Goal: Task Accomplishment & Management: Complete application form

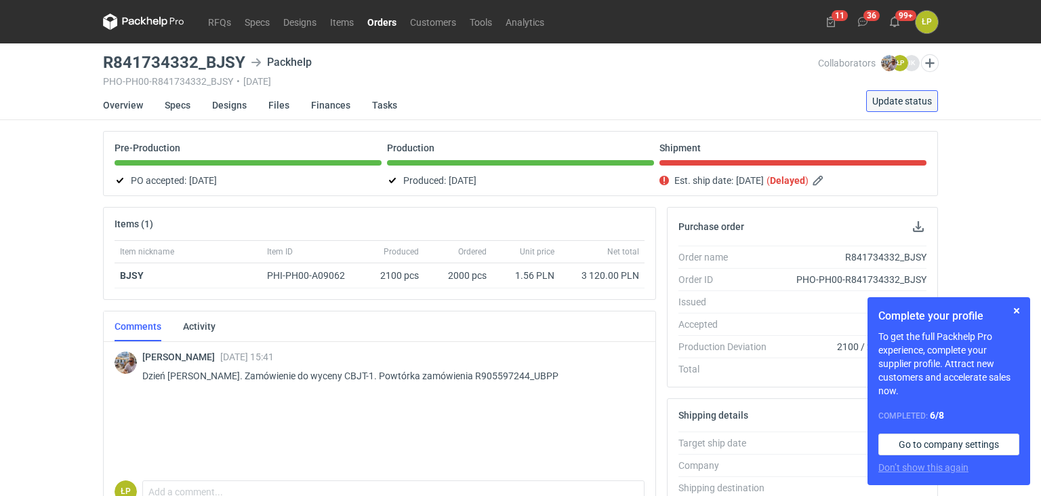
click at [921, 102] on span "Update status" at bounding box center [902, 100] width 60 height 9
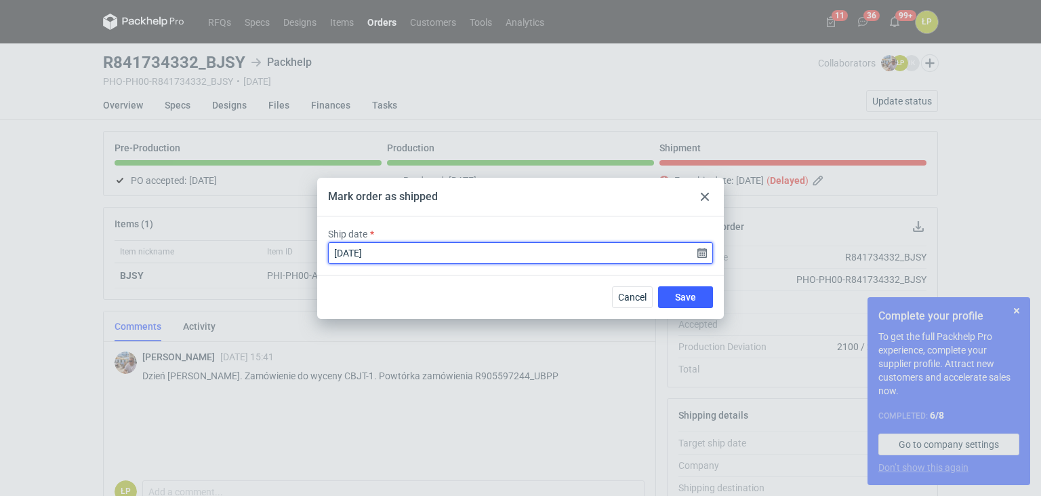
click at [698, 251] on input "[DATE]" at bounding box center [520, 253] width 385 height 22
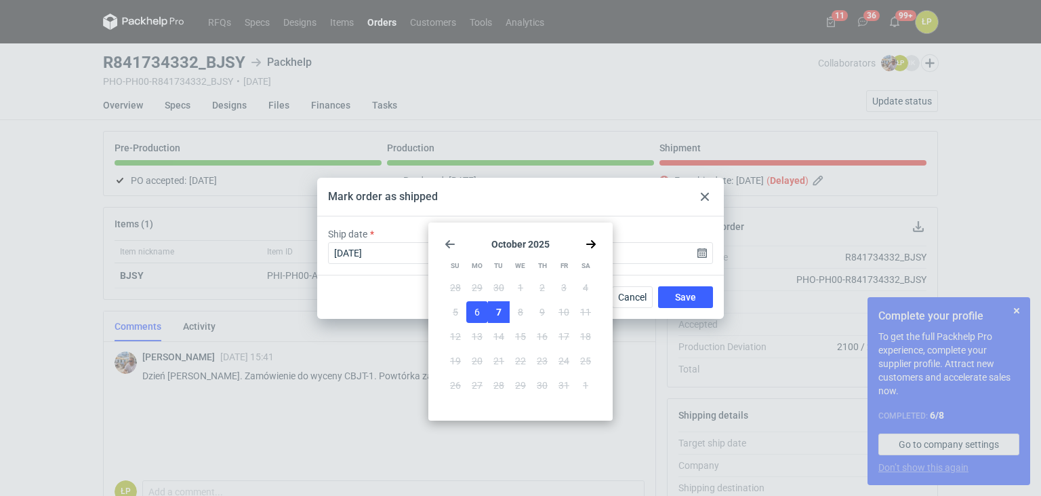
click at [498, 302] on button "7" at bounding box center [499, 312] width 22 height 22
type input "[DATE]"
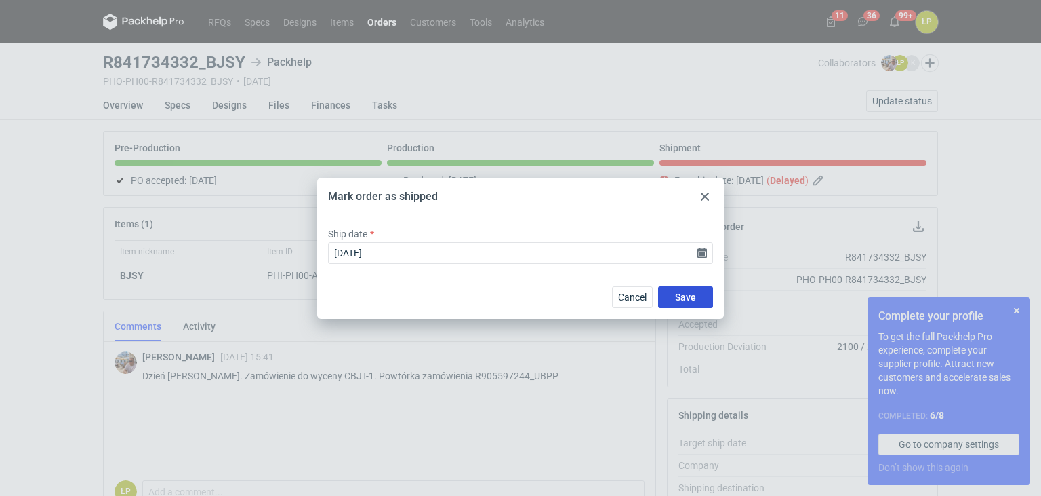
click at [672, 300] on button "Save" at bounding box center [685, 297] width 55 height 22
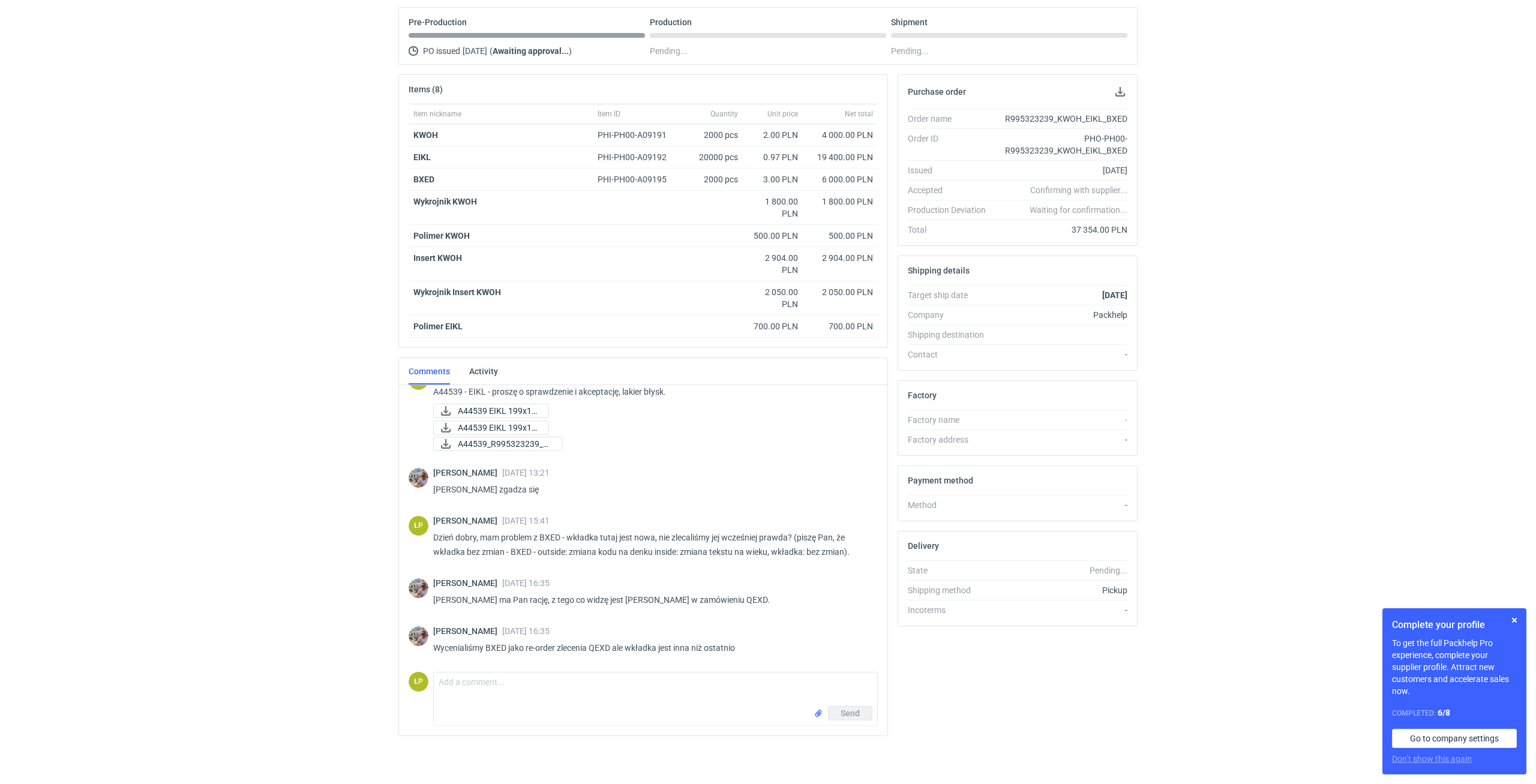
scroll to position [565, 0]
click at [922, 438] on div "Complete your profile To get the full Packhelp Pro experience, complete your su…" at bounding box center [1455, 691] width 144 height 166
click at [922, 438] on button "button" at bounding box center [1515, 620] width 14 height 14
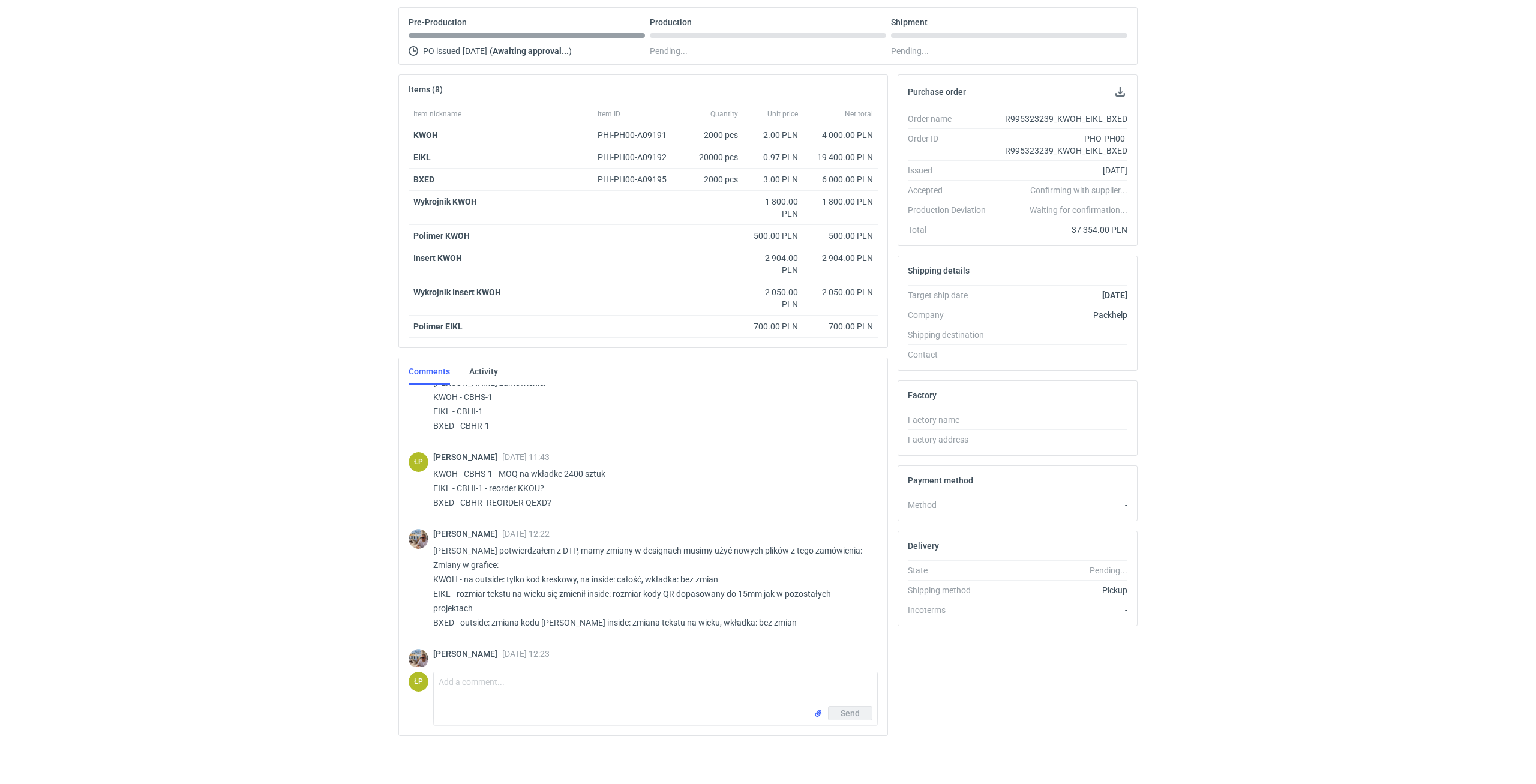
scroll to position [0, 0]
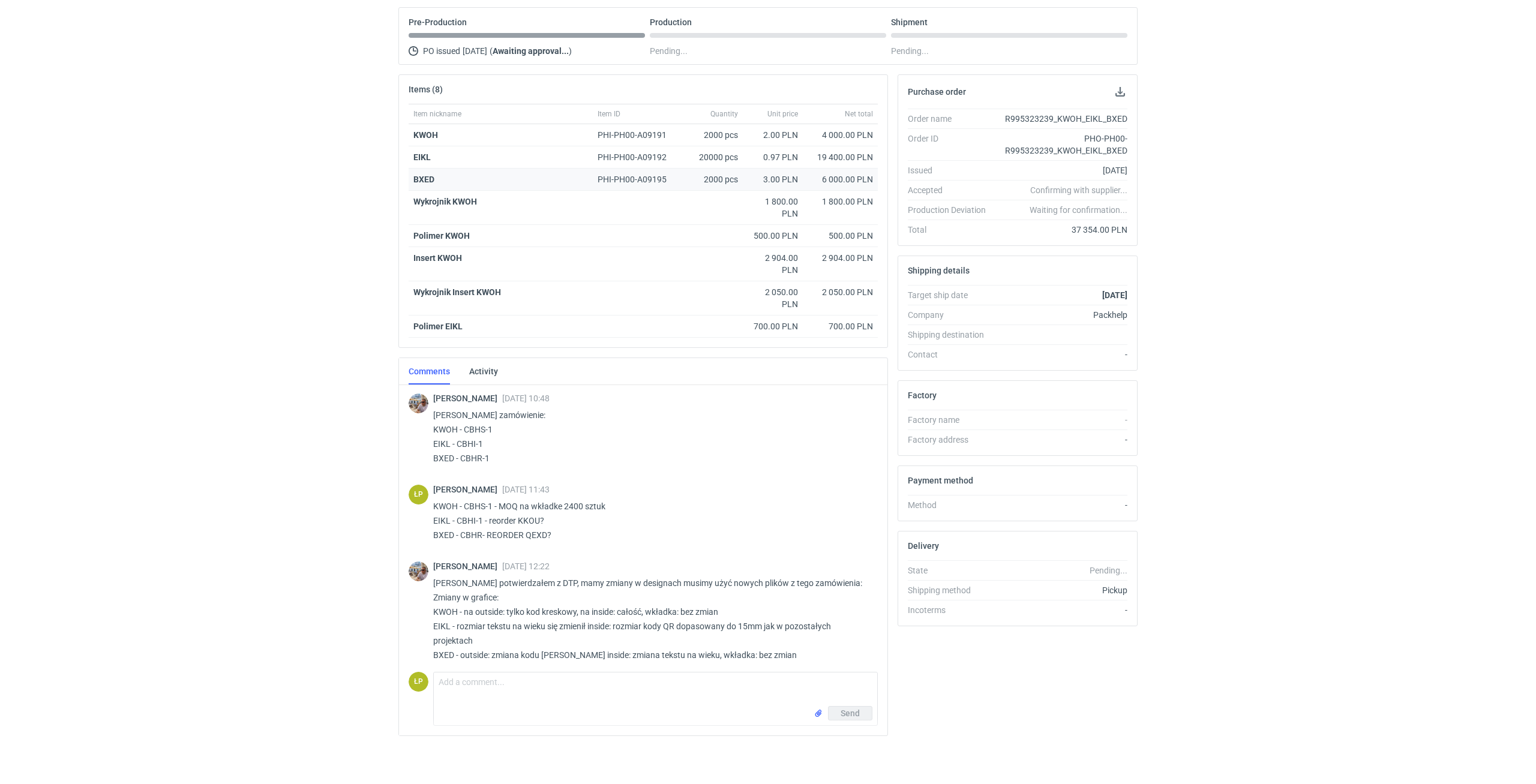
click at [428, 182] on strong "BXED" at bounding box center [424, 179] width 21 height 10
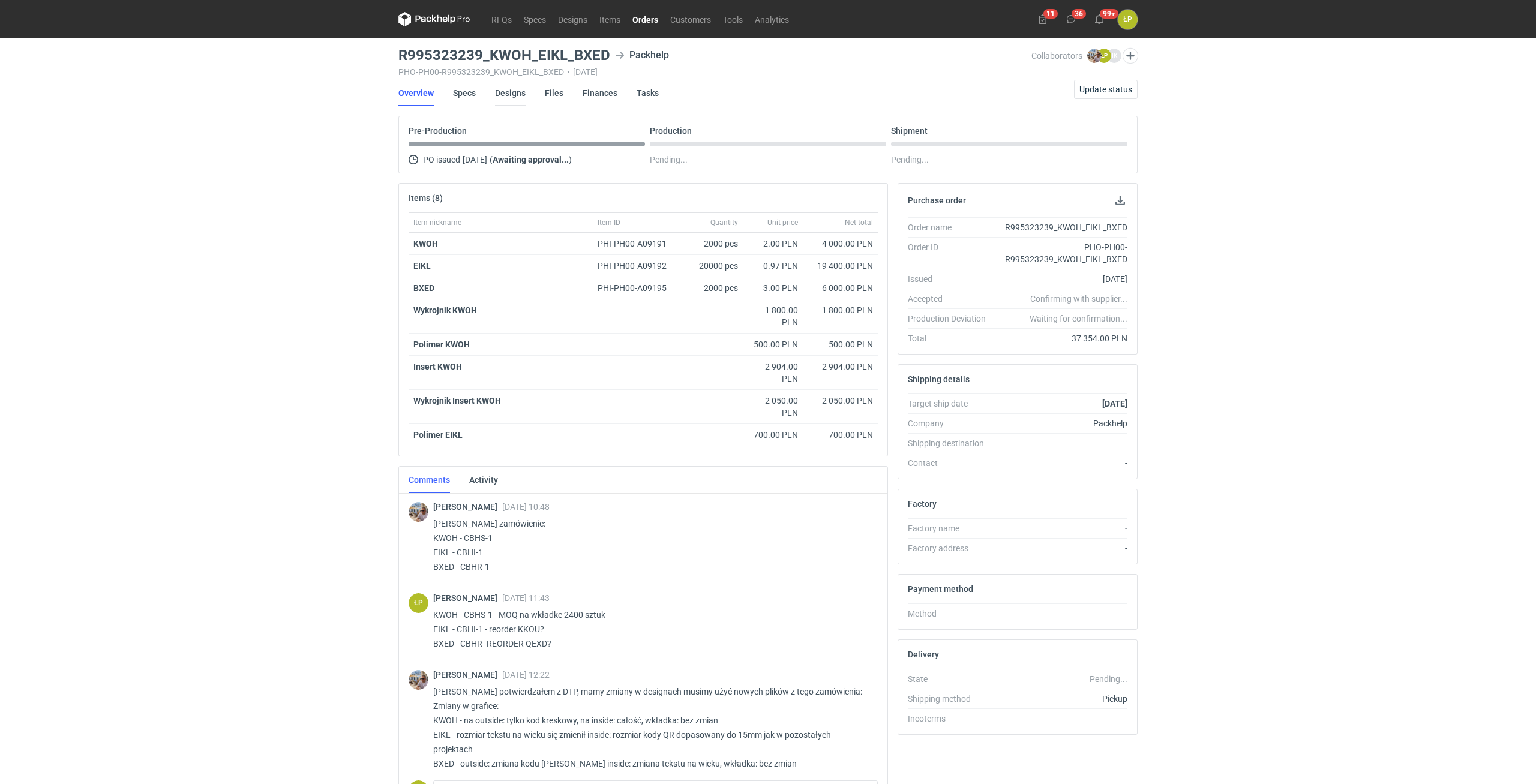
click at [507, 97] on link "Designs" at bounding box center [510, 93] width 31 height 27
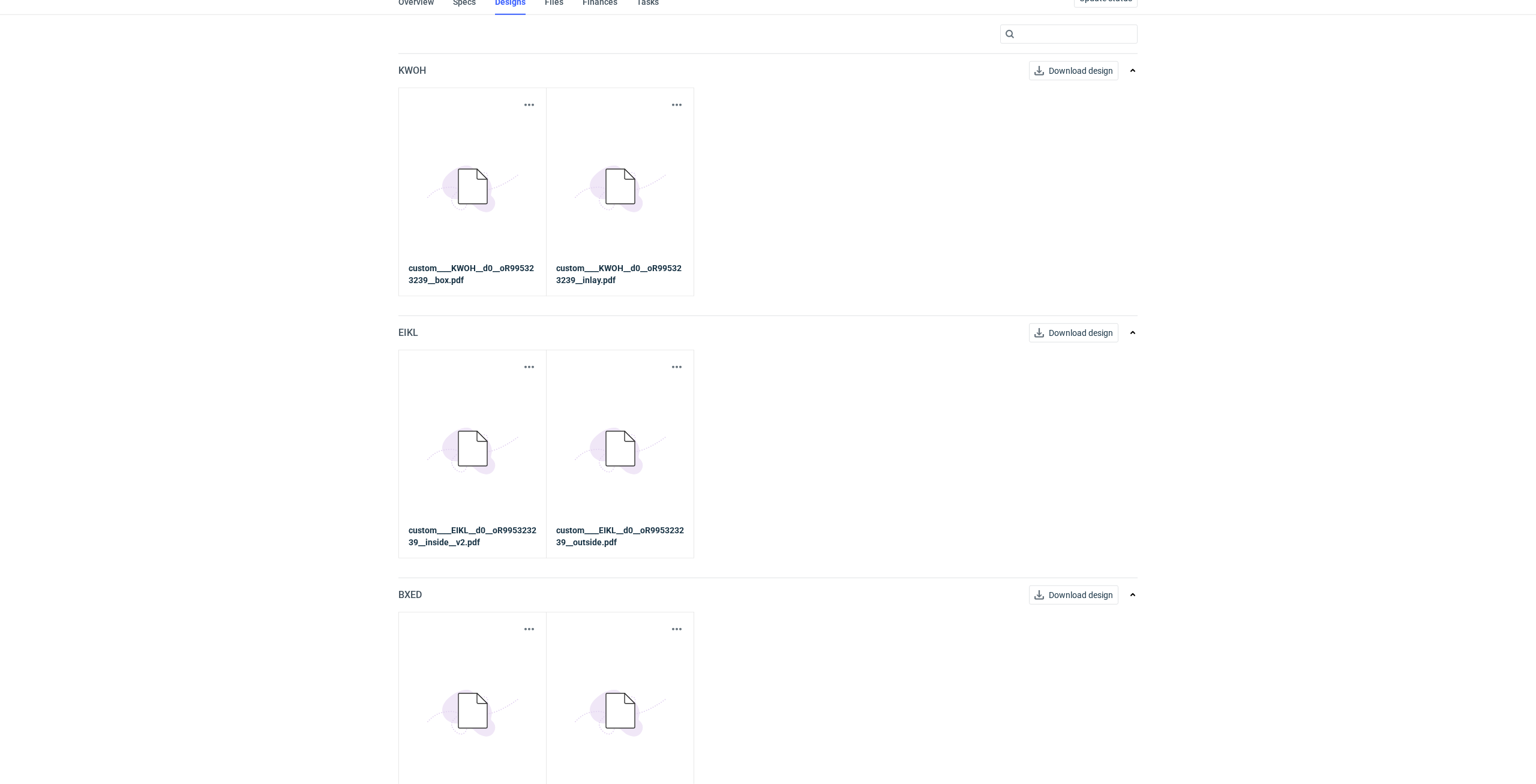
scroll to position [127, 0]
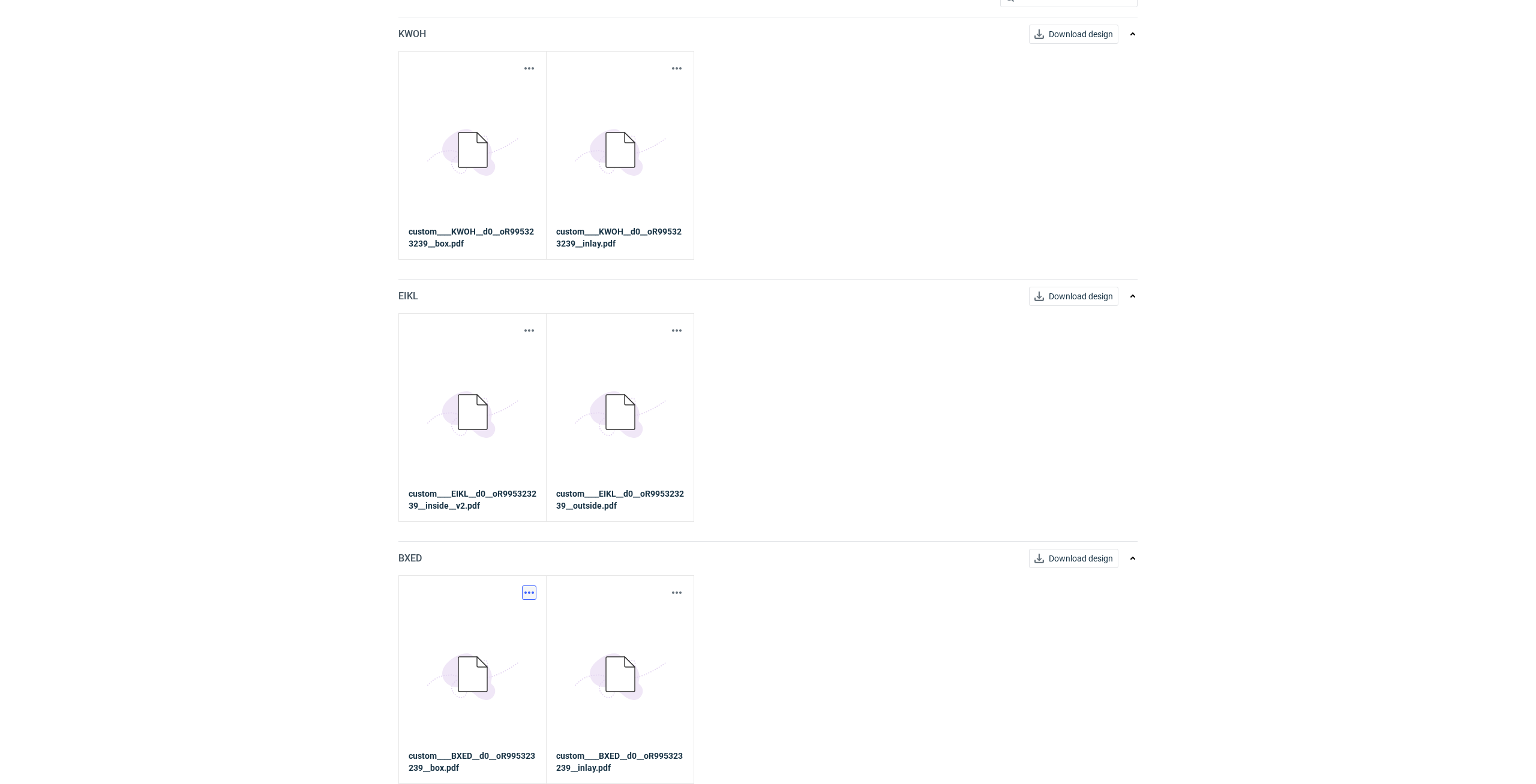
click at [532, 438] on button "button" at bounding box center [529, 593] width 14 height 14
click at [522, 438] on link "Download design part" at bounding box center [476, 619] width 111 height 19
click at [671, 438] on button "button" at bounding box center [677, 593] width 14 height 14
click at [649, 438] on link "Download design part" at bounding box center [624, 619] width 111 height 19
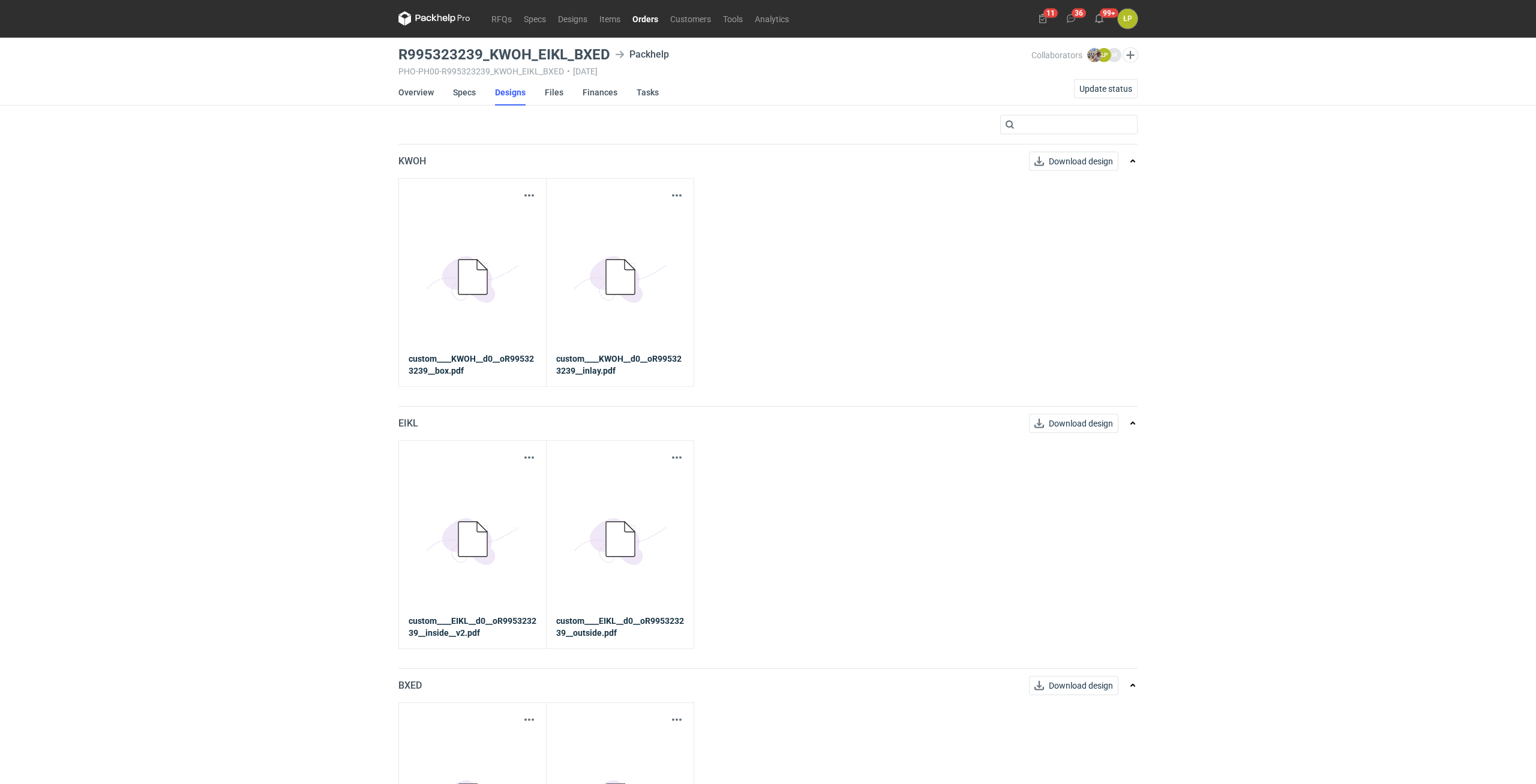
scroll to position [0, 0]
click at [470, 92] on link "Specs" at bounding box center [465, 93] width 23 height 27
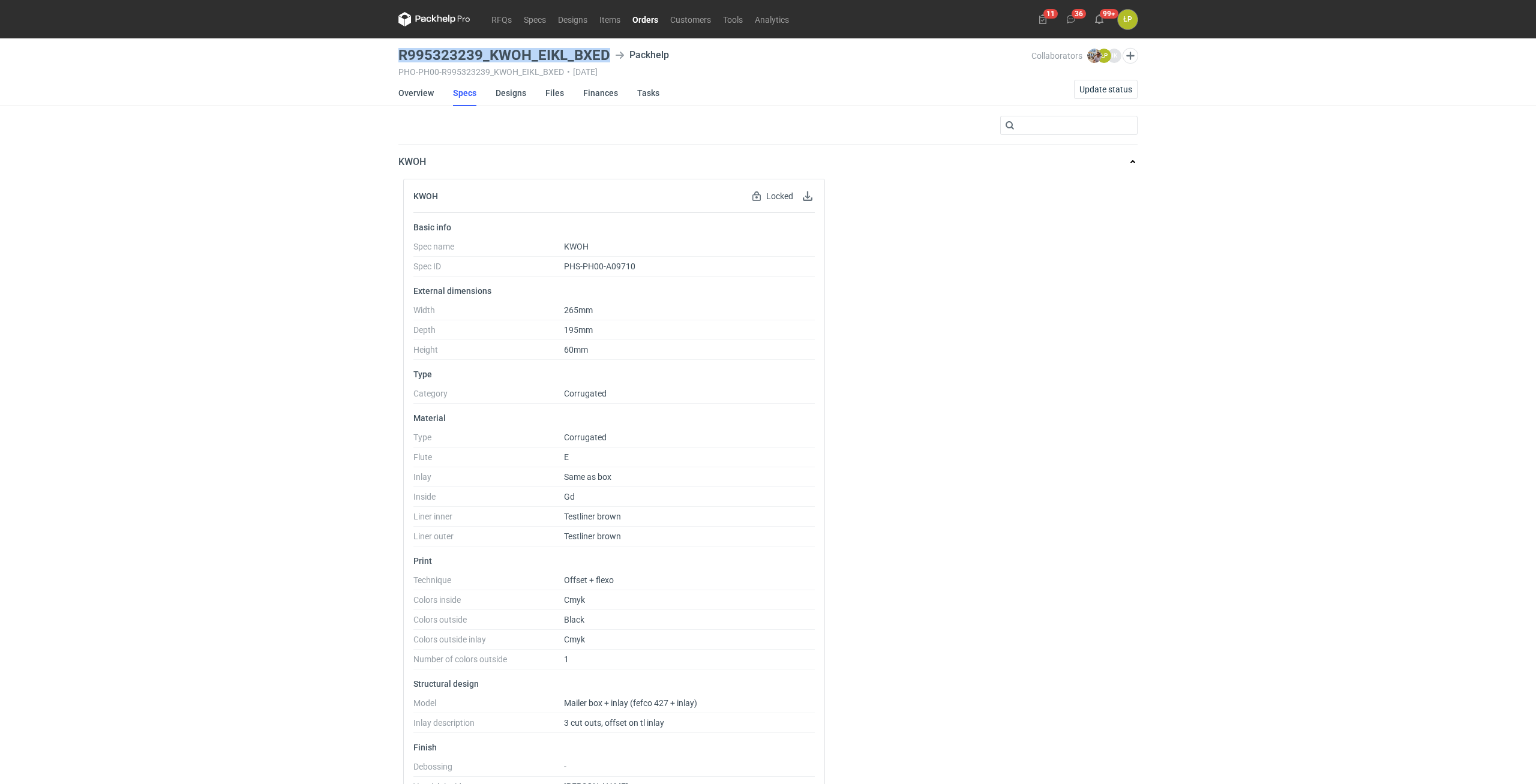
drag, startPoint x: 604, startPoint y: 55, endPoint x: 394, endPoint y: 56, distance: 210.0
click at [398, 56] on h3 "R995323239_KWOH_EIKL_BXED" at bounding box center [504, 55] width 212 height 14
copy h3 "R995323239_KWOH_EIKL_BXED"
click at [424, 96] on link "Overview" at bounding box center [416, 93] width 35 height 27
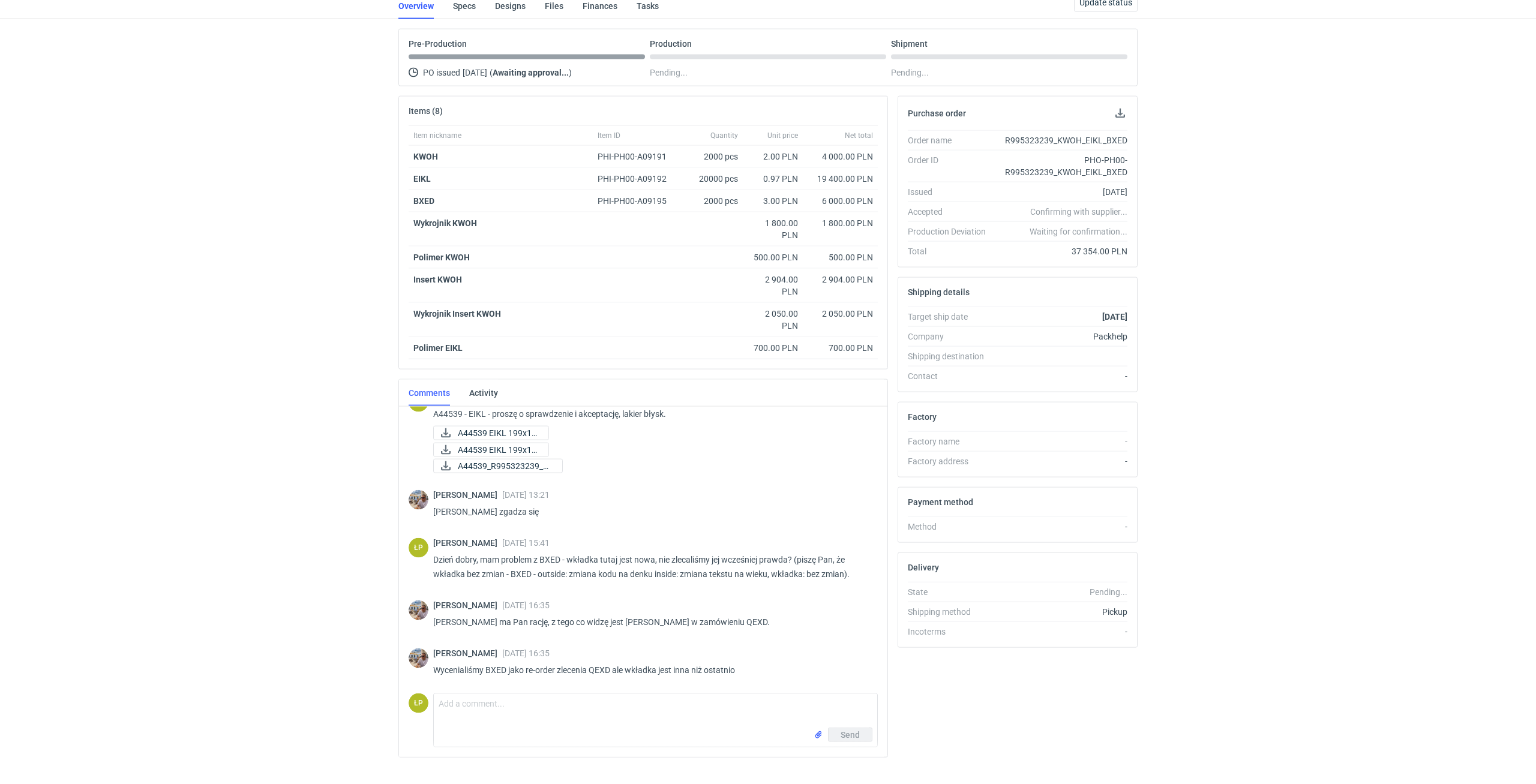
scroll to position [109, 0]
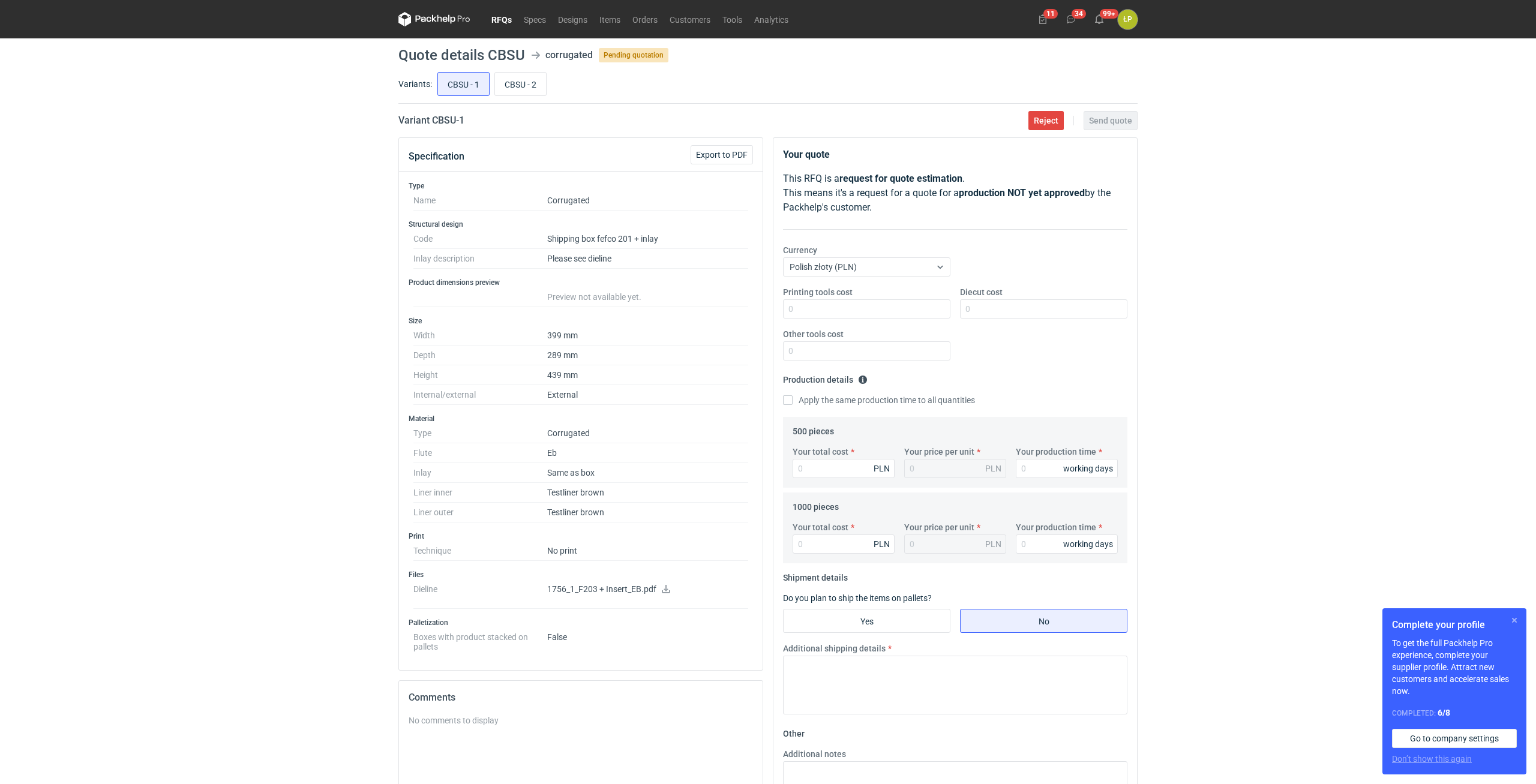
click at [1513, 619] on button "button" at bounding box center [1515, 620] width 14 height 14
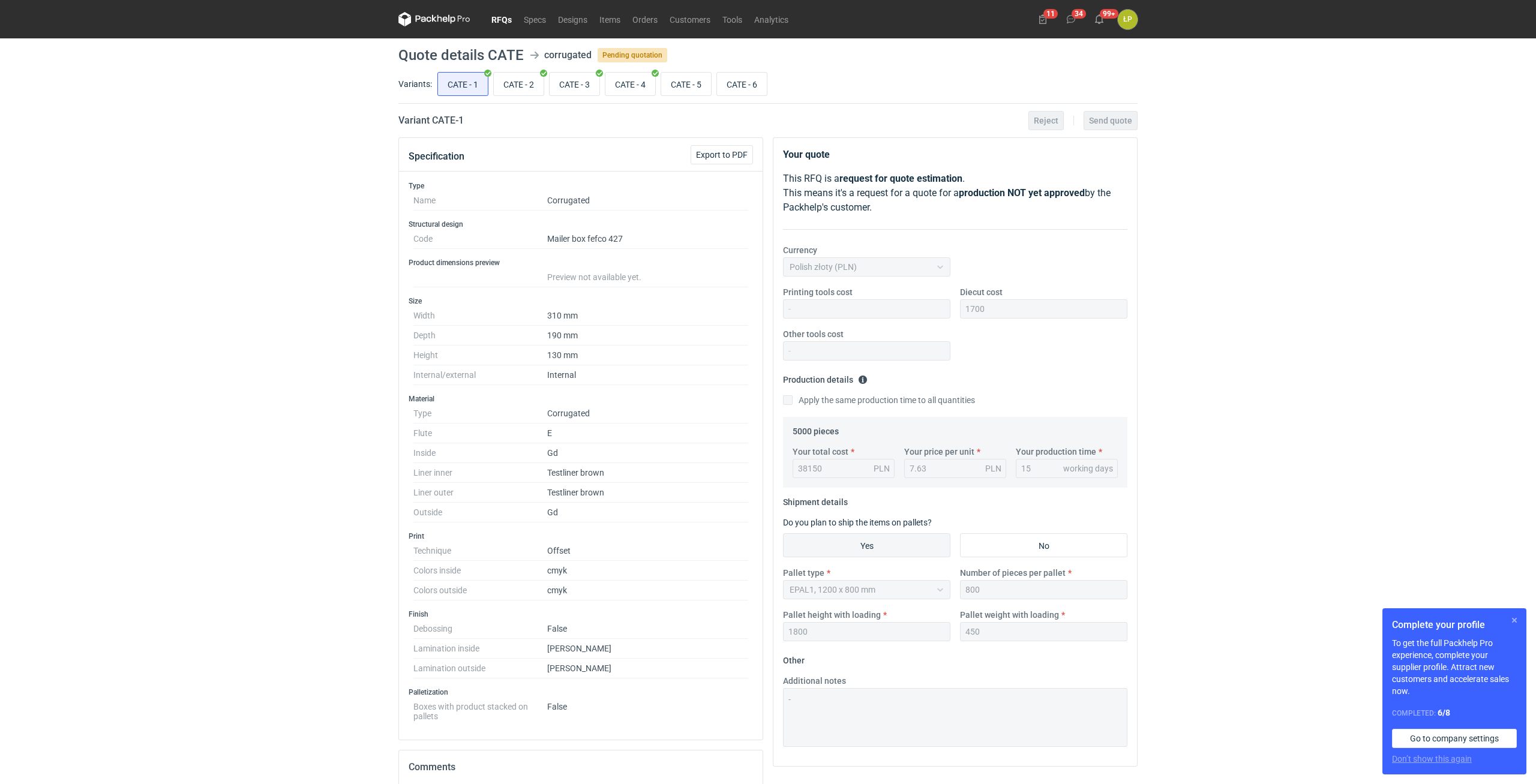
click at [1512, 619] on button "button" at bounding box center [1515, 620] width 14 height 14
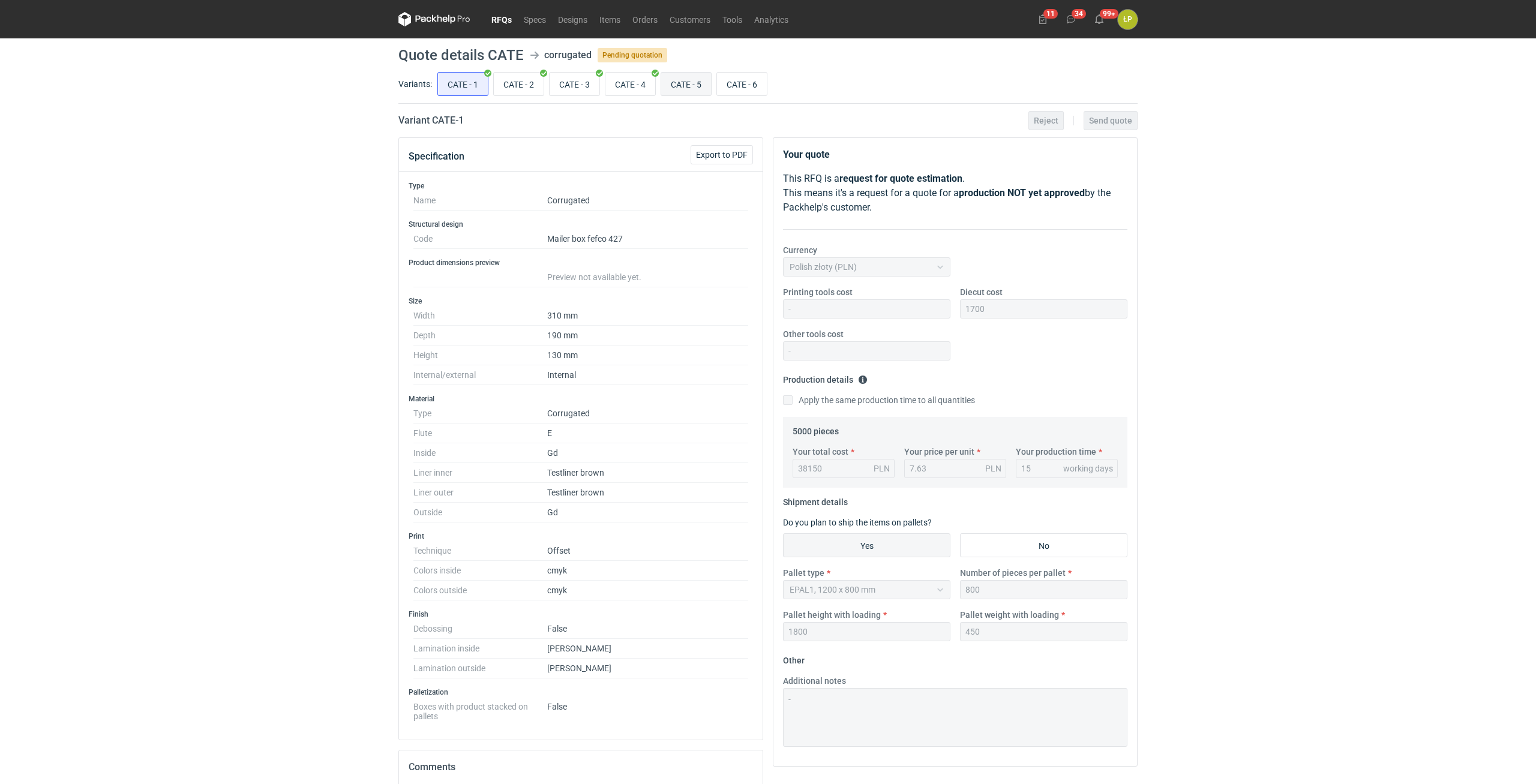
click at [700, 81] on input "CATE - 5" at bounding box center [686, 84] width 50 height 23
radio input "true"
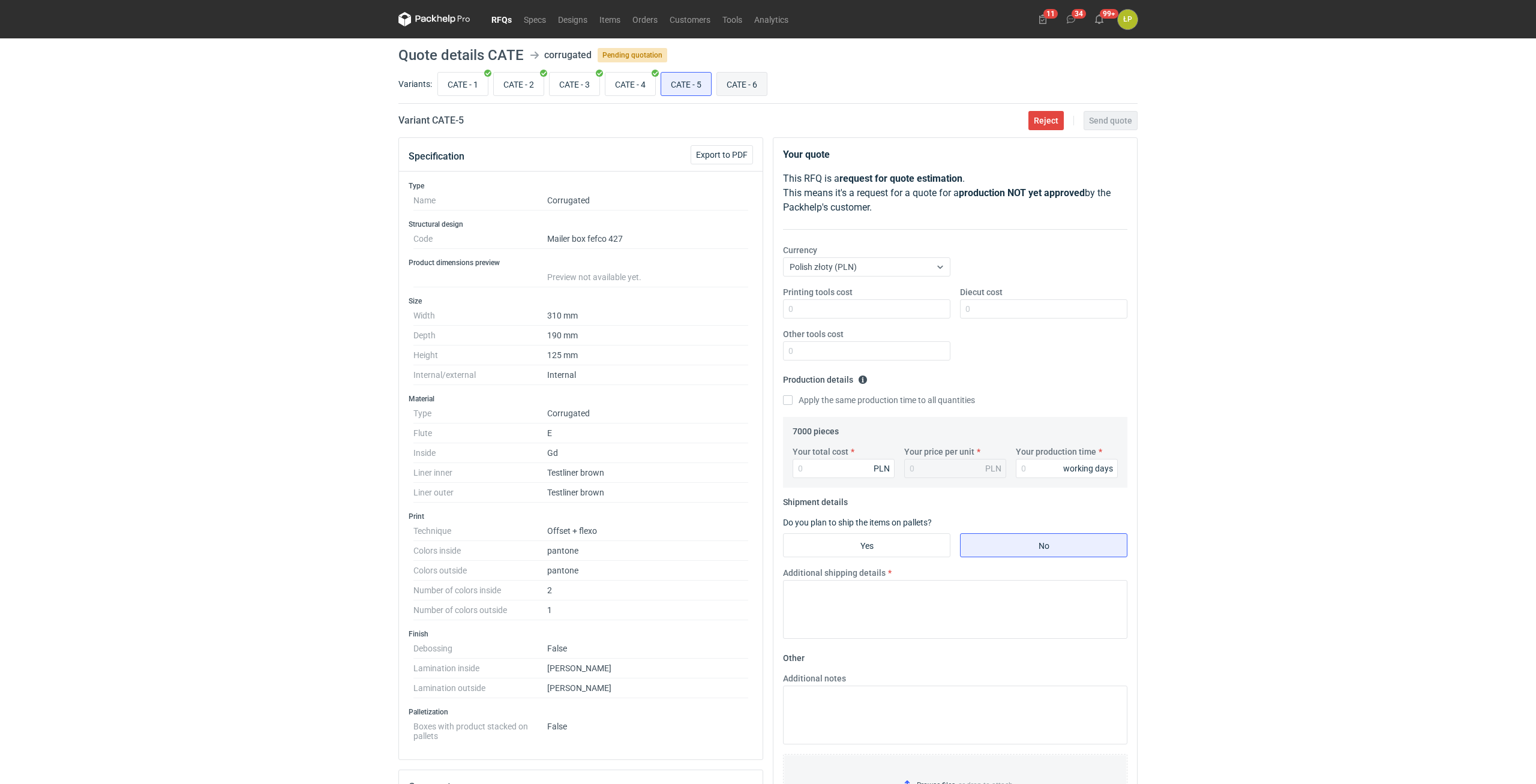
click at [742, 85] on input "CATE - 6" at bounding box center [742, 84] width 50 height 23
radio input "true"
click at [645, 81] on input "CATE - 4" at bounding box center [630, 84] width 50 height 23
radio input "true"
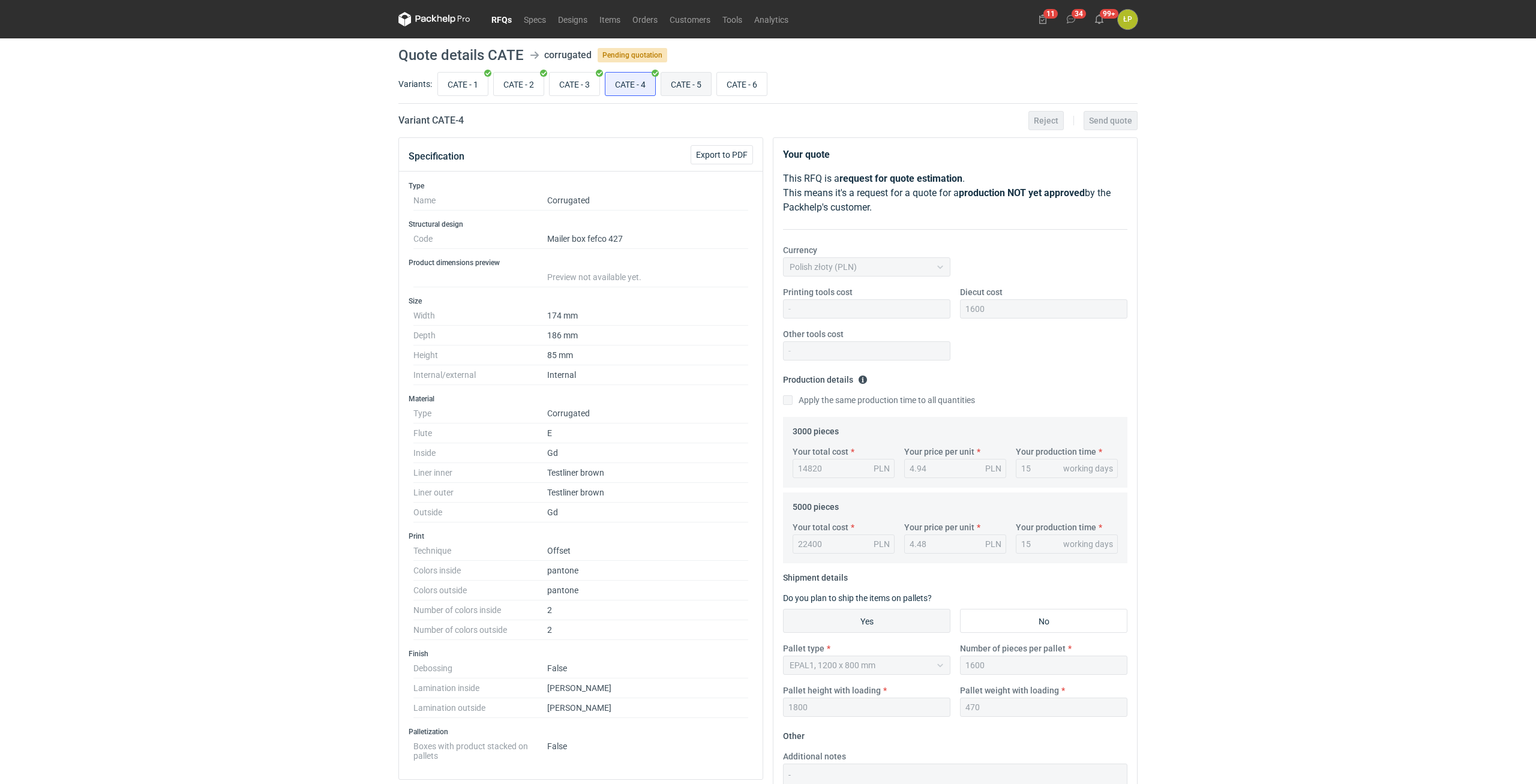
click at [696, 80] on input "CATE - 5" at bounding box center [686, 84] width 50 height 23
radio input "true"
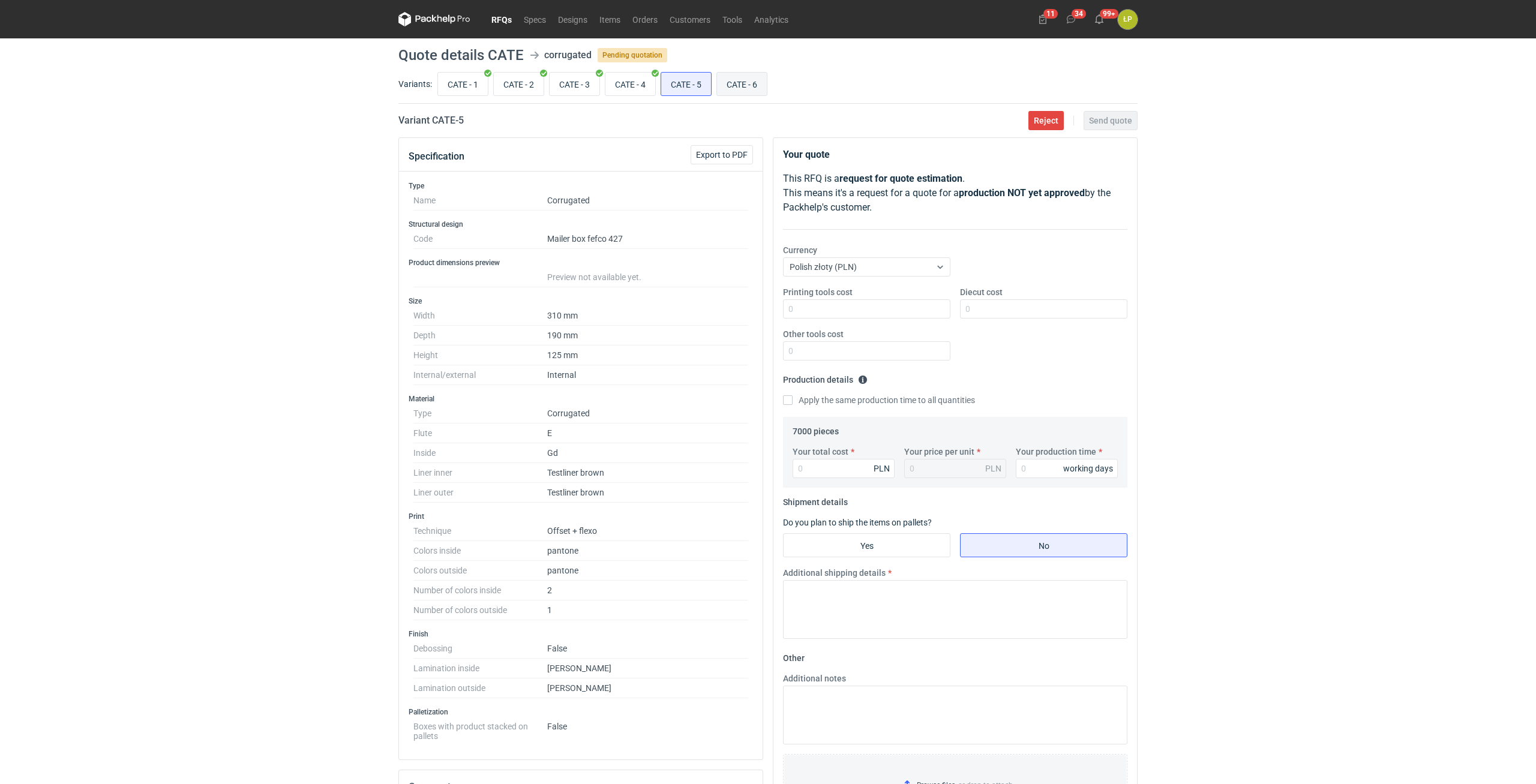
click at [745, 82] on input "CATE - 6" at bounding box center [742, 84] width 50 height 23
radio input "true"
click at [637, 89] on input "CATE - 4" at bounding box center [630, 84] width 50 height 23
radio input "true"
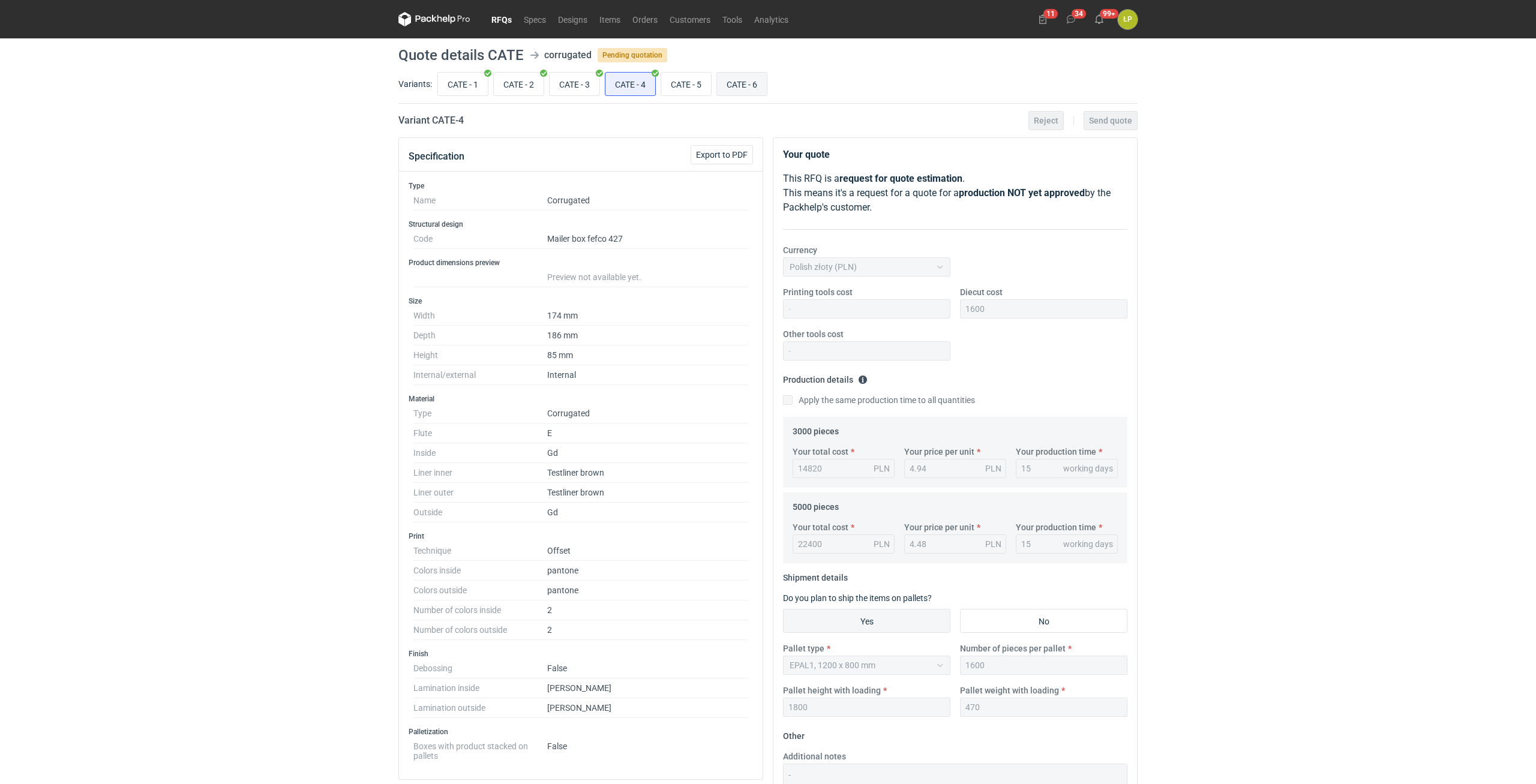
click at [737, 85] on input "CATE - 6" at bounding box center [742, 84] width 50 height 23
radio input "true"
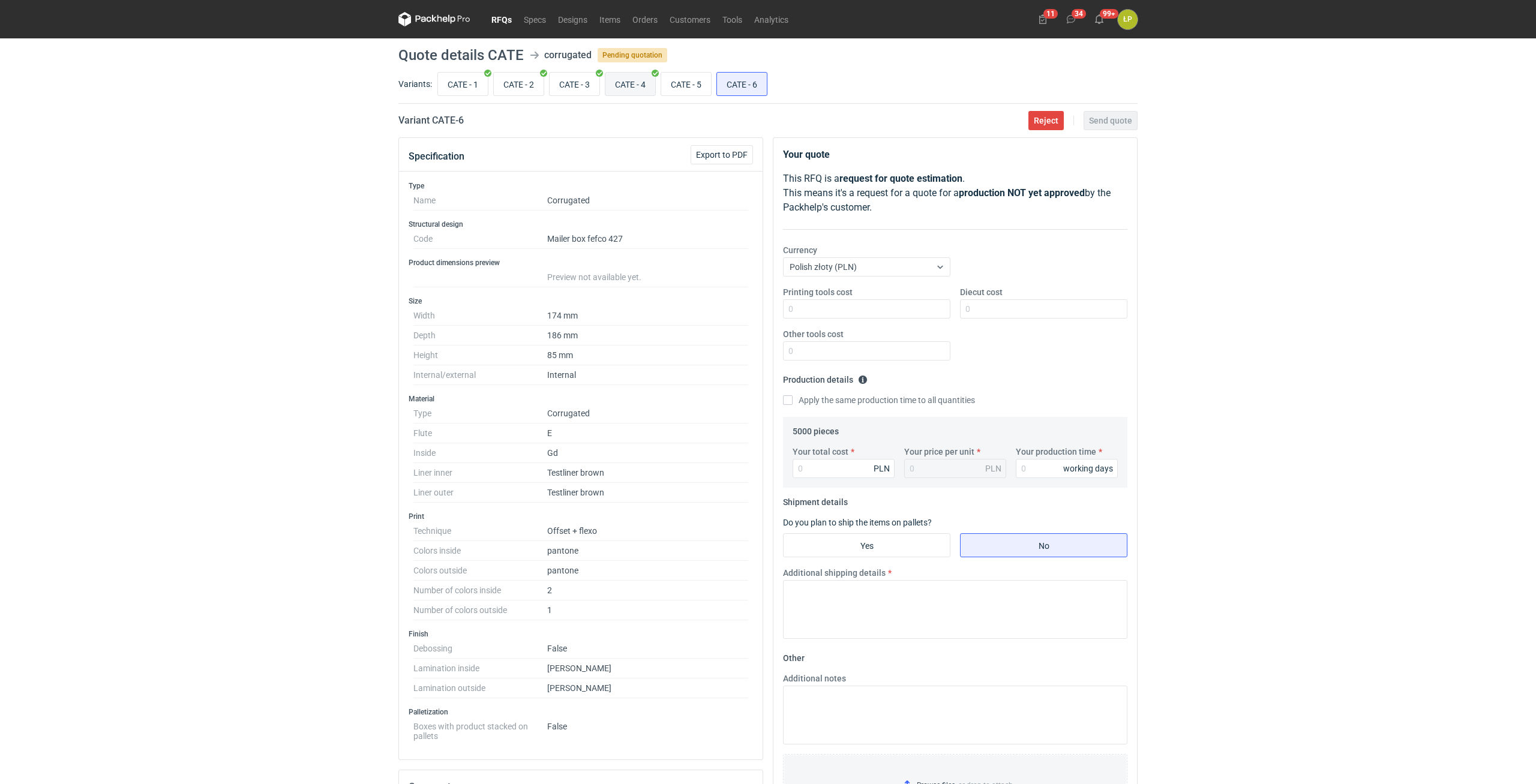
click at [626, 88] on input "CATE - 4" at bounding box center [630, 84] width 50 height 23
radio input "true"
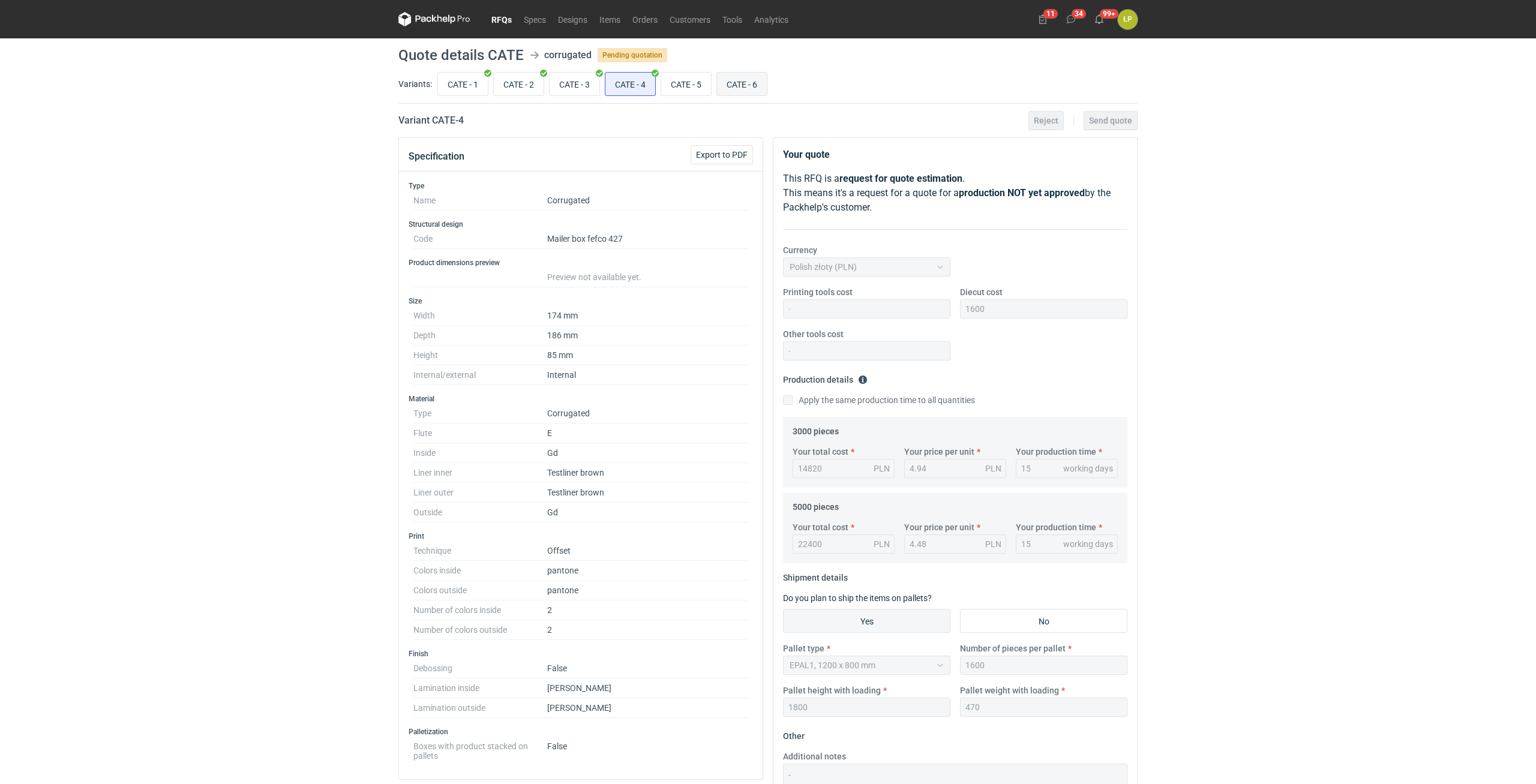
click at [742, 87] on input "CATE - 6" at bounding box center [742, 84] width 50 height 23
radio input "true"
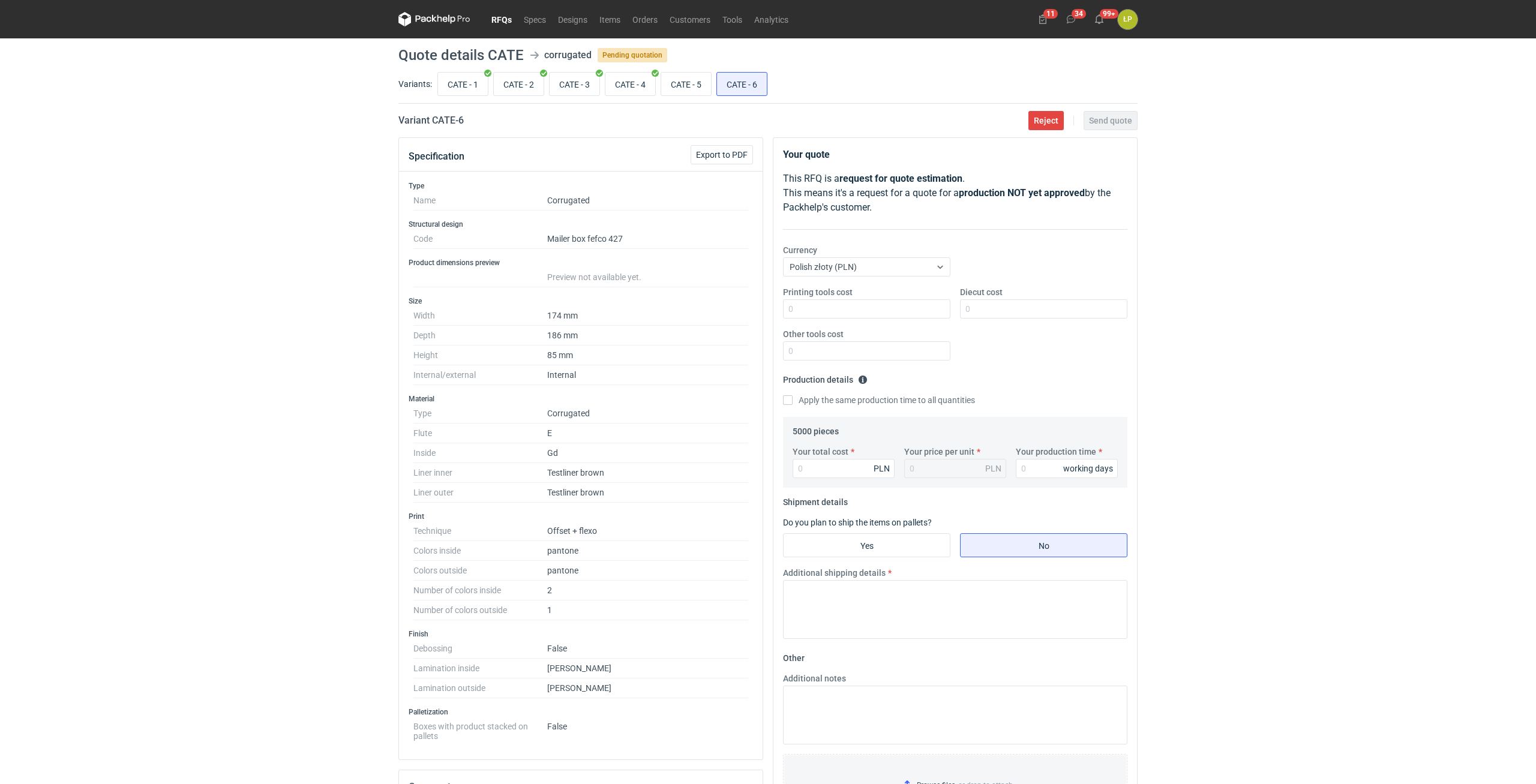
click at [1259, 329] on div "RFQs Specs Designs Items Orders Customers Tools Analytics 11 34 99+ ŁP Łukasz P…" at bounding box center [768, 392] width 1536 height 784
click at [588, 86] on input "CATE - 3" at bounding box center [575, 84] width 50 height 23
radio input "true"
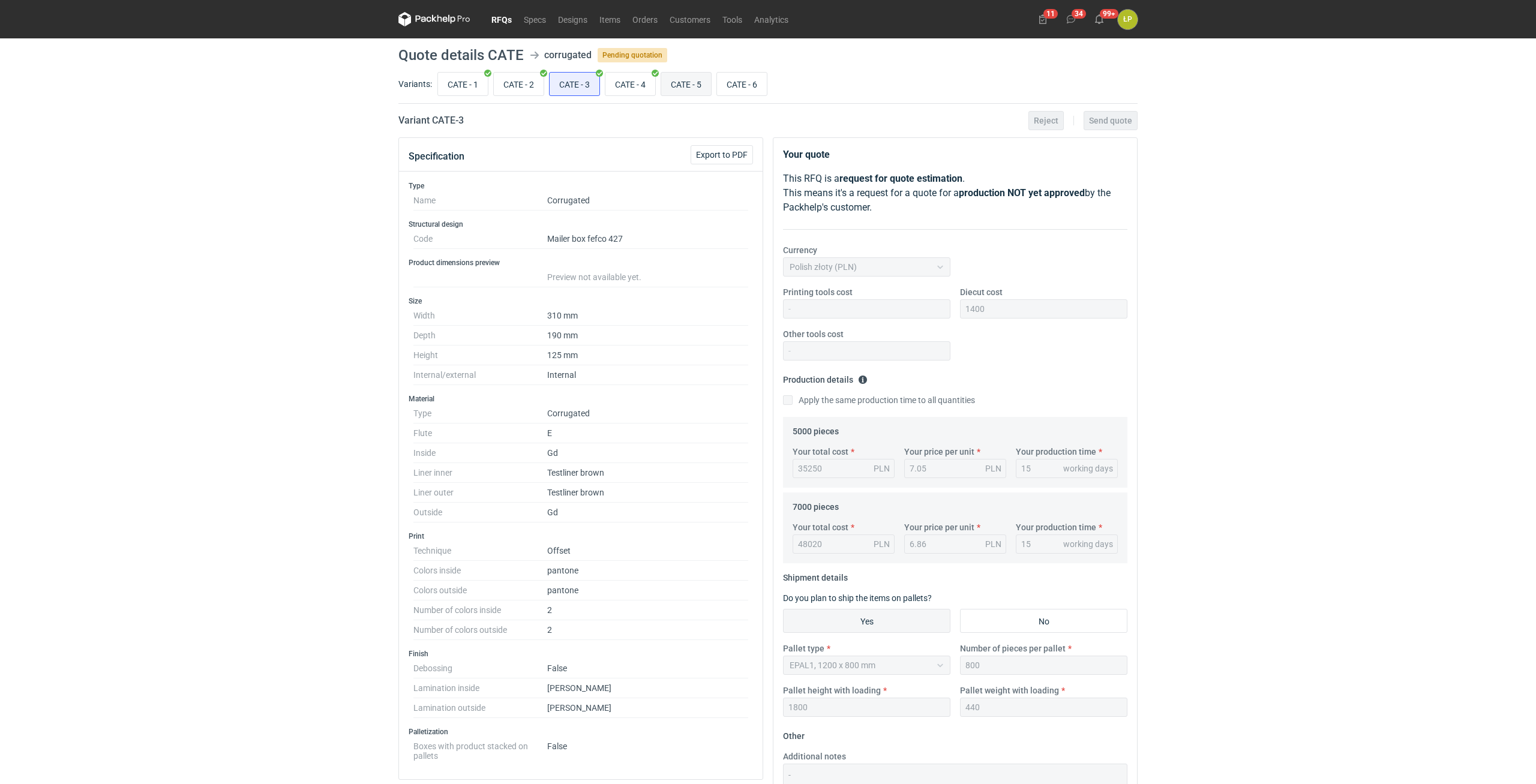
click at [692, 83] on input "CATE - 5" at bounding box center [686, 84] width 50 height 23
radio input "true"
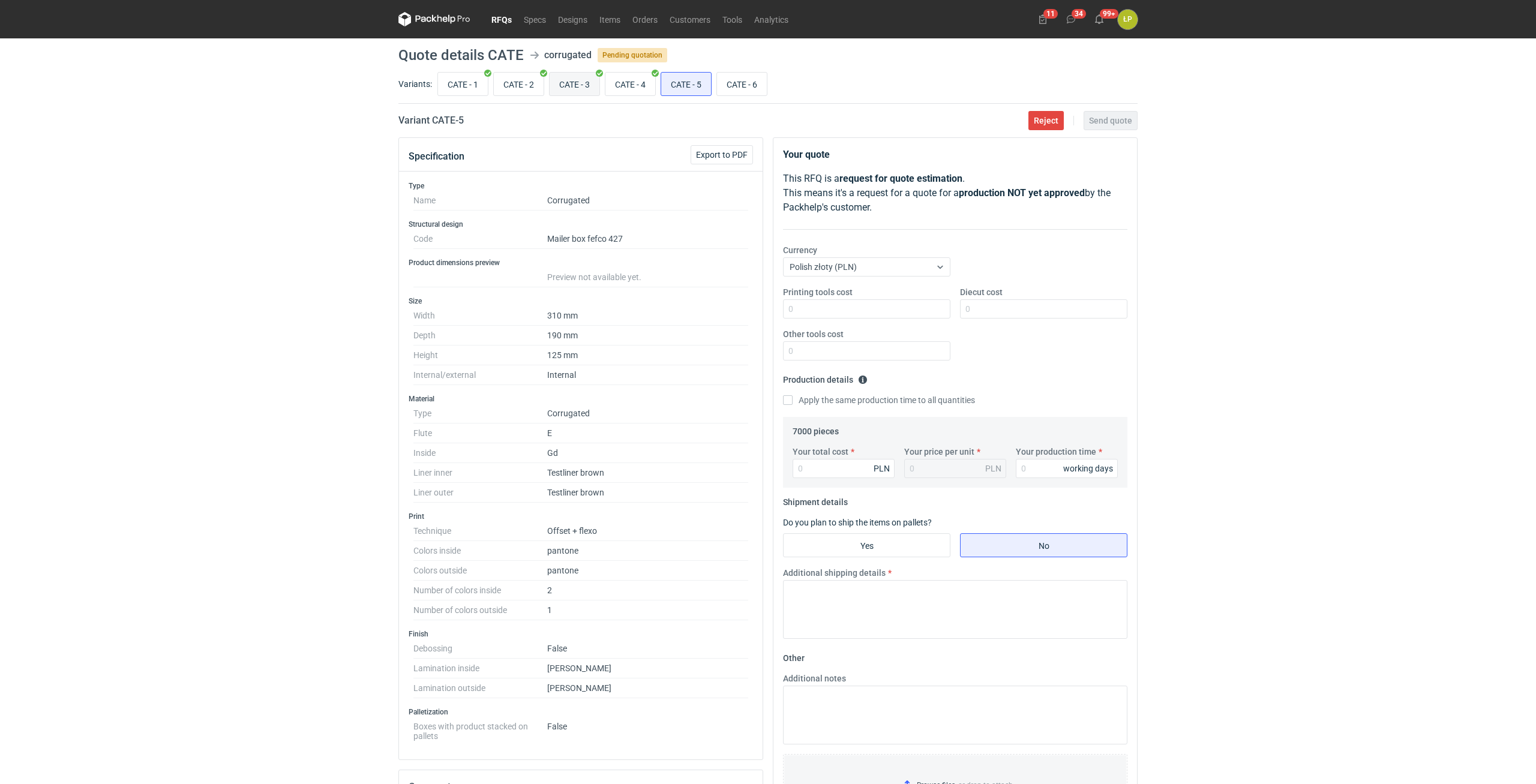
click at [579, 83] on input "CATE - 3" at bounding box center [575, 84] width 50 height 23
radio input "true"
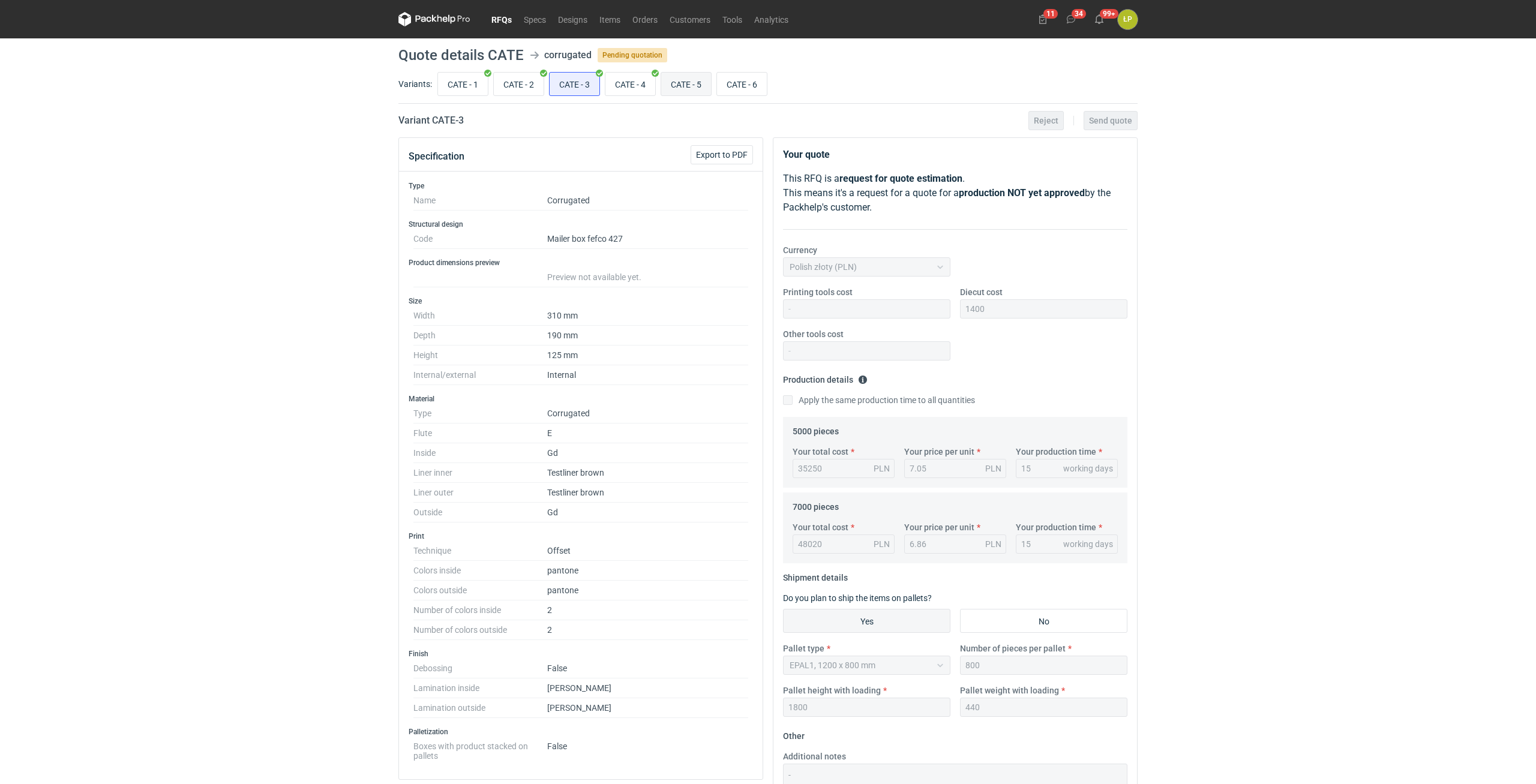
click at [682, 83] on input "CATE - 5" at bounding box center [686, 84] width 50 height 23
radio input "true"
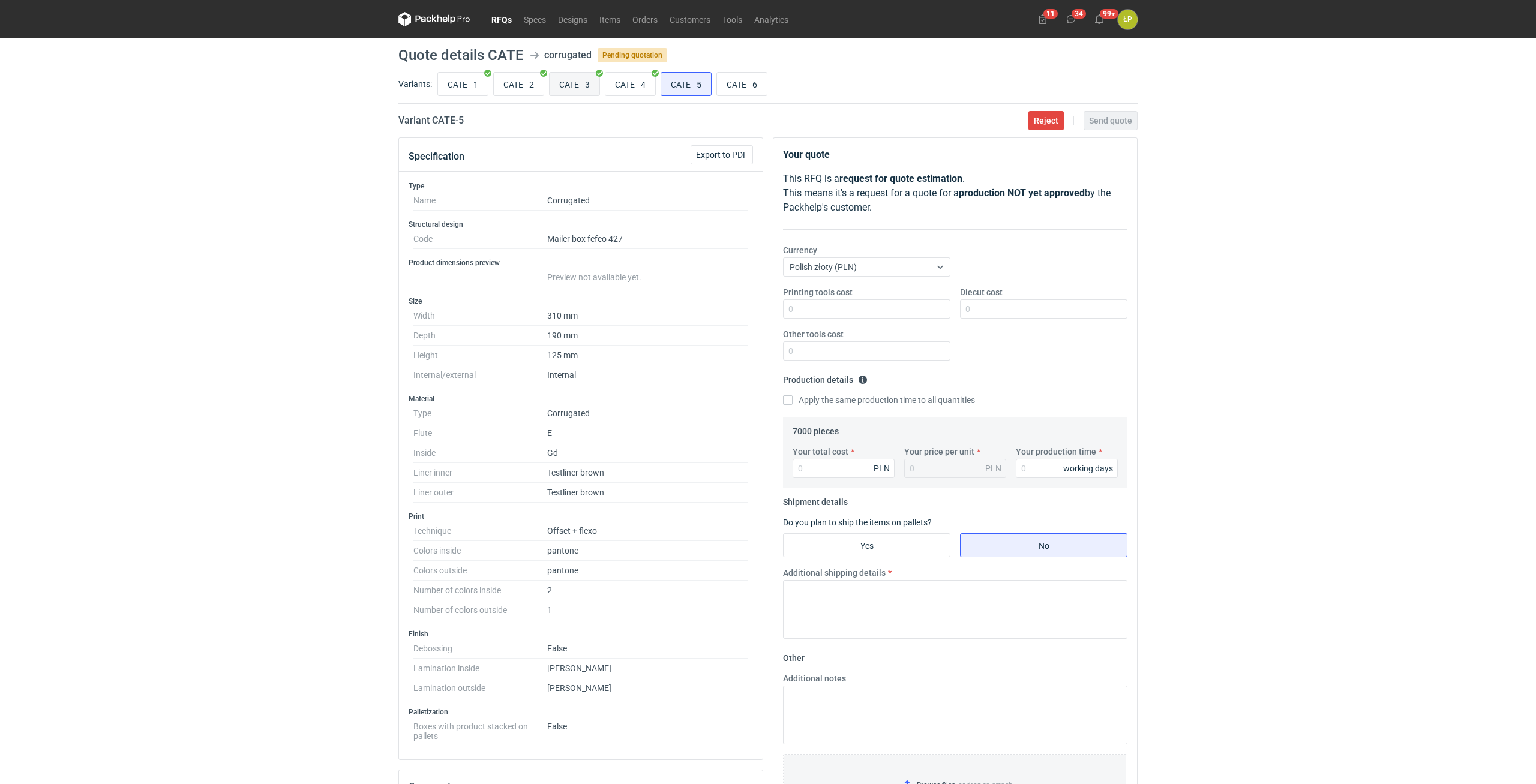
click at [578, 84] on input "CATE - 3" at bounding box center [575, 84] width 50 height 23
radio input "true"
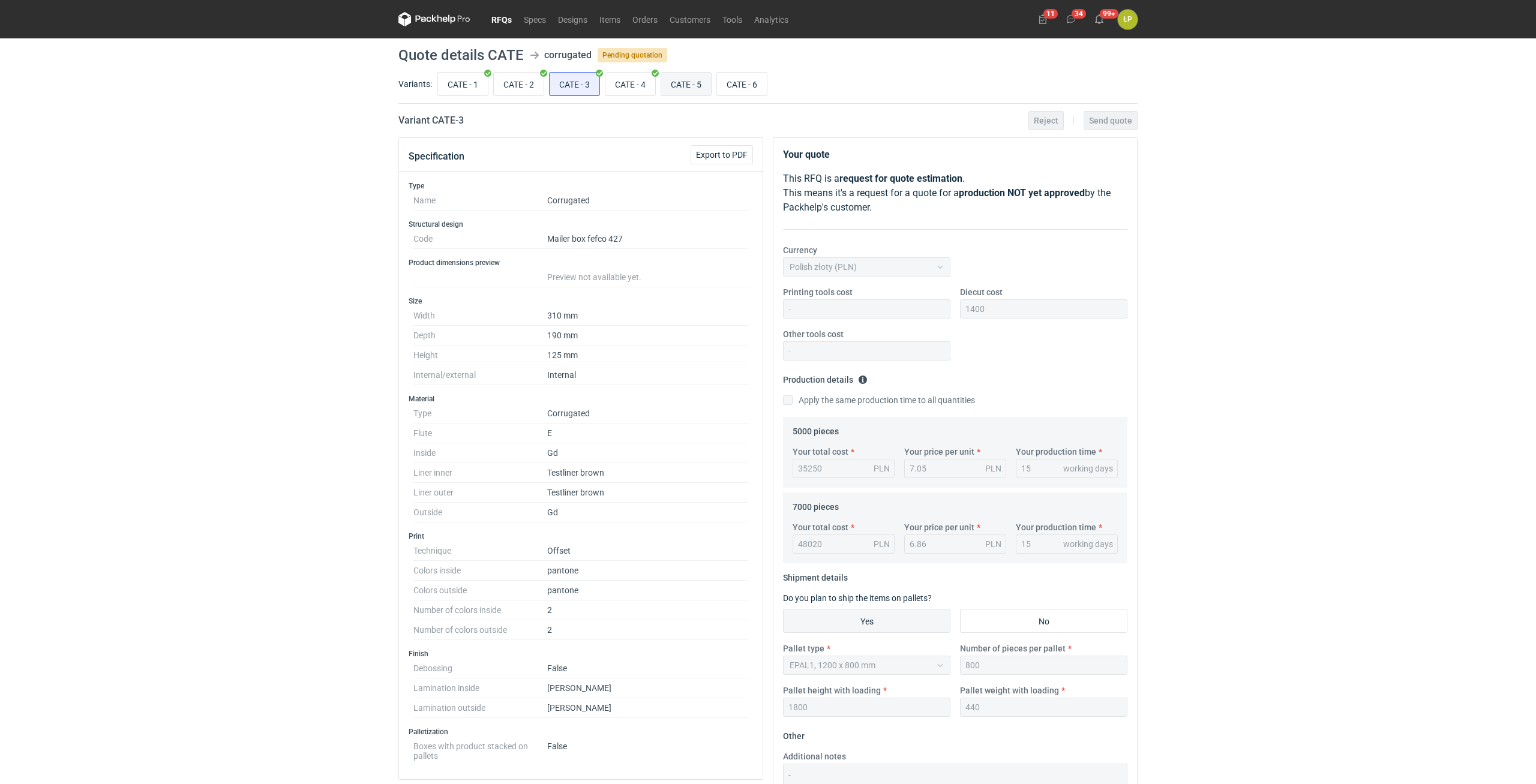
click at [685, 81] on input "CATE - 5" at bounding box center [686, 84] width 50 height 23
radio input "true"
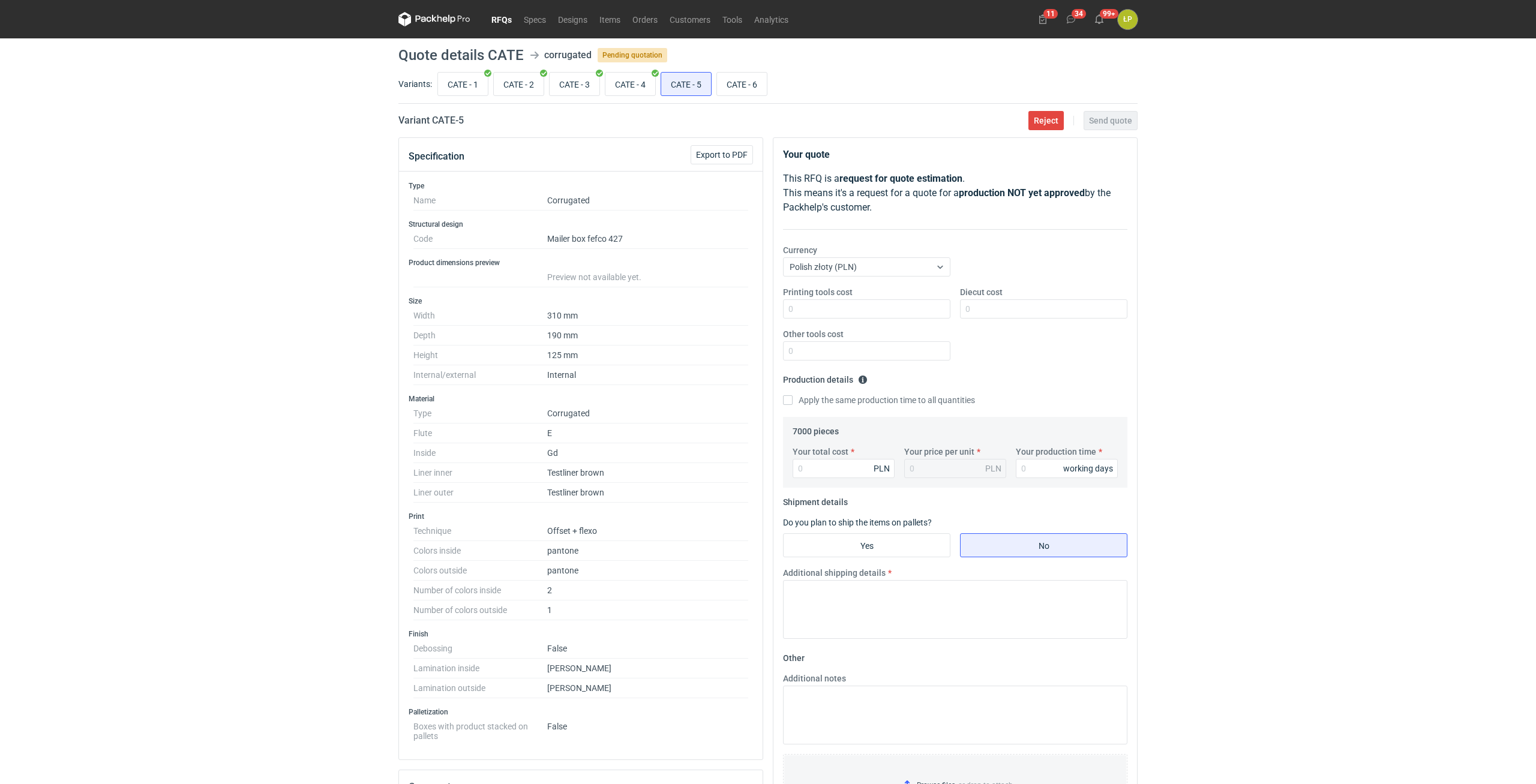
scroll to position [273, 0]
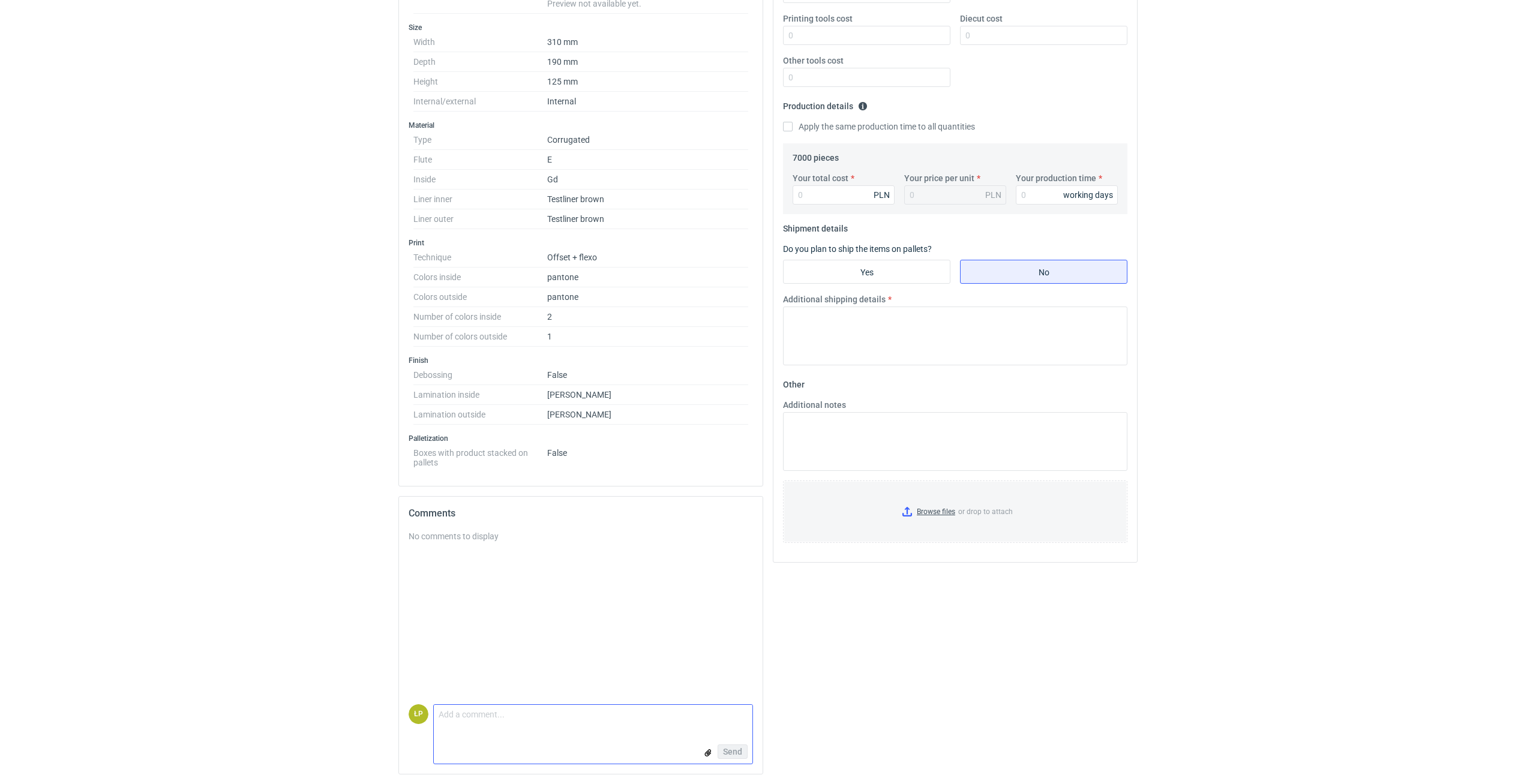
click at [541, 707] on textarea "Comment message" at bounding box center [593, 718] width 319 height 25
type textarea "l"
type textarea "wyceniam laminat z jednej strony."
click at [733, 741] on div "Send" at bounding box center [593, 751] width 319 height 24
click at [737, 744] on button "Send" at bounding box center [733, 751] width 30 height 14
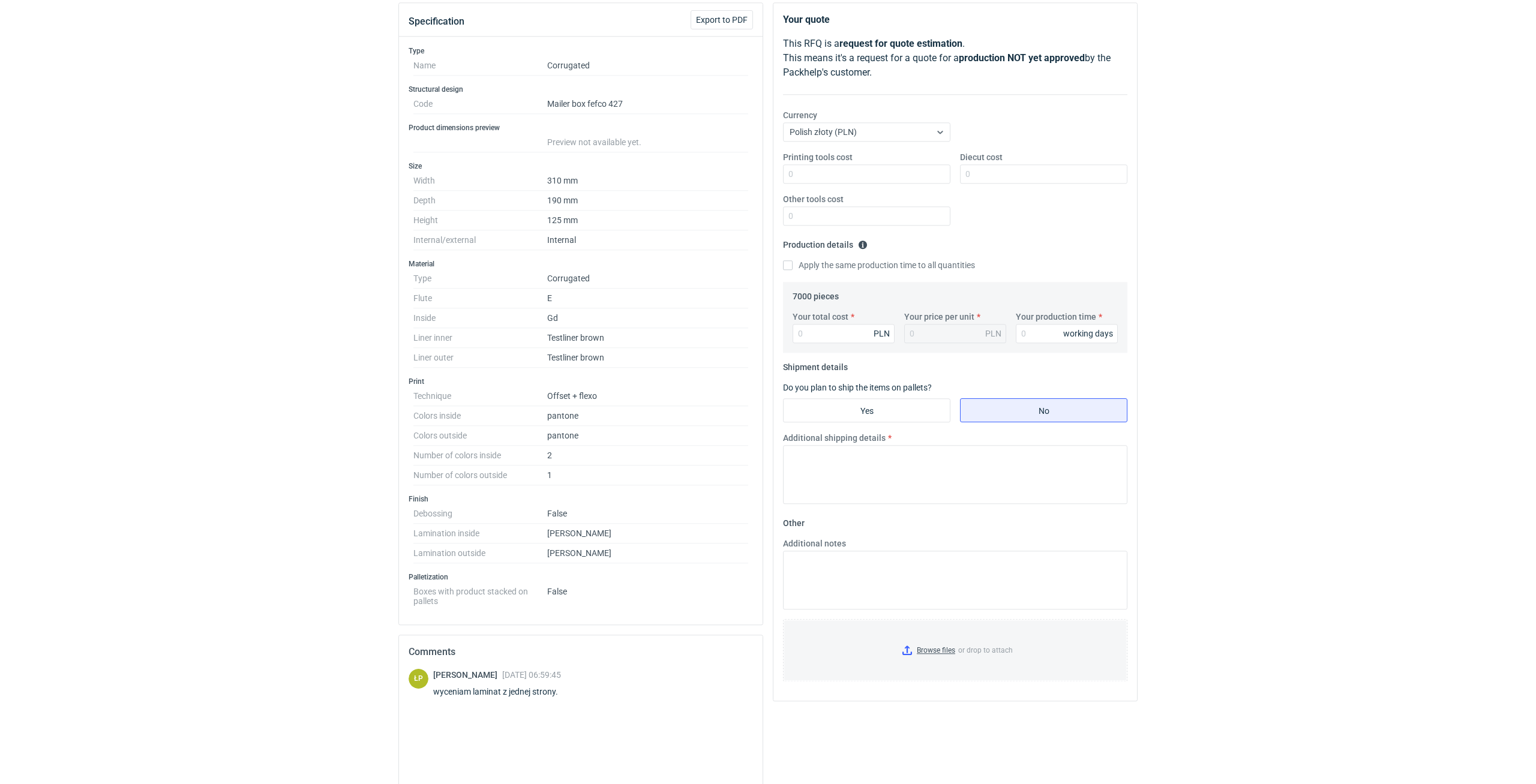
scroll to position [102, 0]
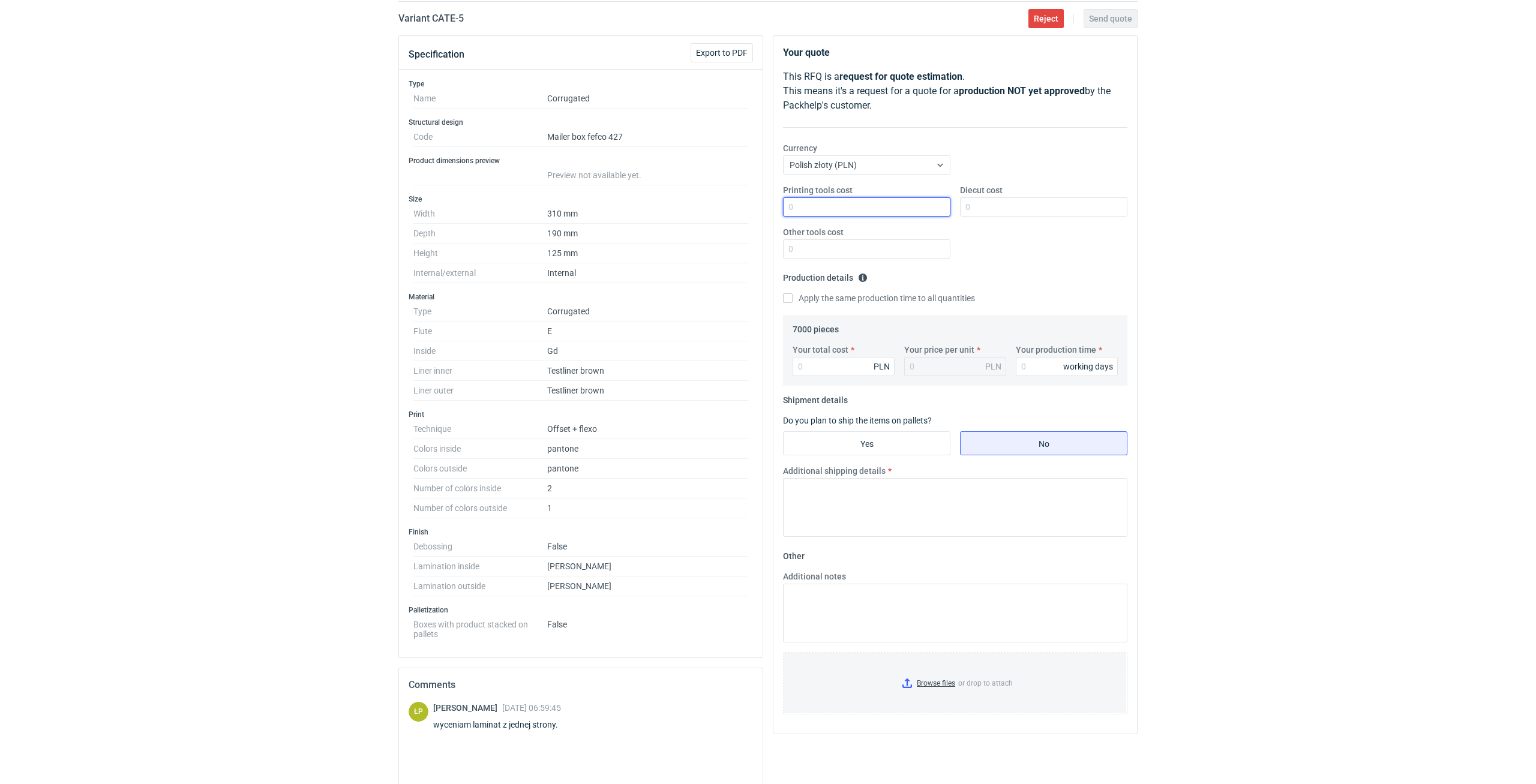
click at [864, 210] on input "Printing tools cost" at bounding box center [867, 207] width 167 height 19
type input "800"
click at [979, 208] on input "Diecut cost" at bounding box center [1044, 207] width 167 height 19
type input "1700"
click at [910, 249] on input "Other tools cost" at bounding box center [867, 249] width 167 height 19
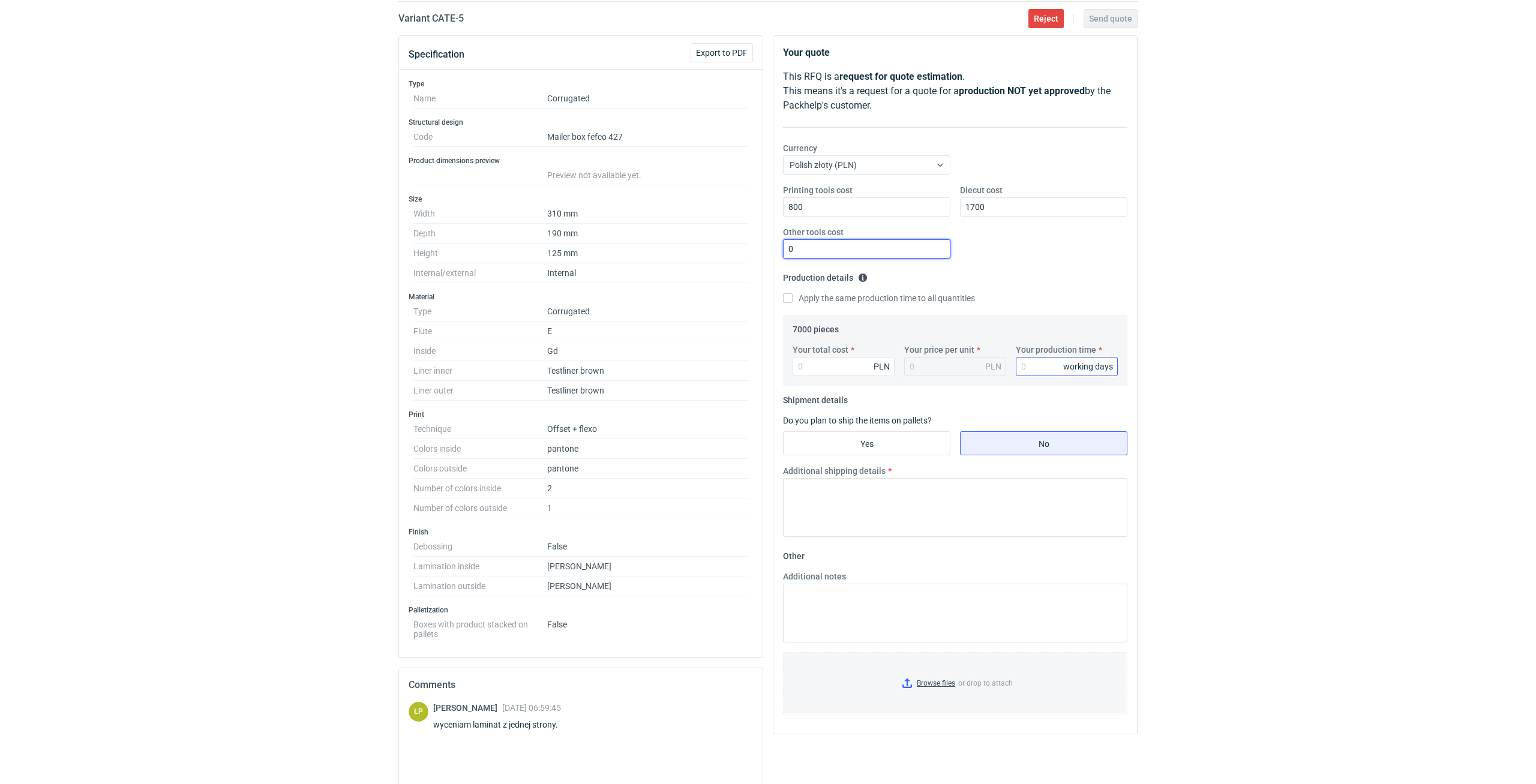
type input "0"
click at [1033, 360] on input "Your production time" at bounding box center [1067, 366] width 102 height 19
type input "15"
click at [901, 444] on input "Yes" at bounding box center [867, 443] width 166 height 23
radio input "true"
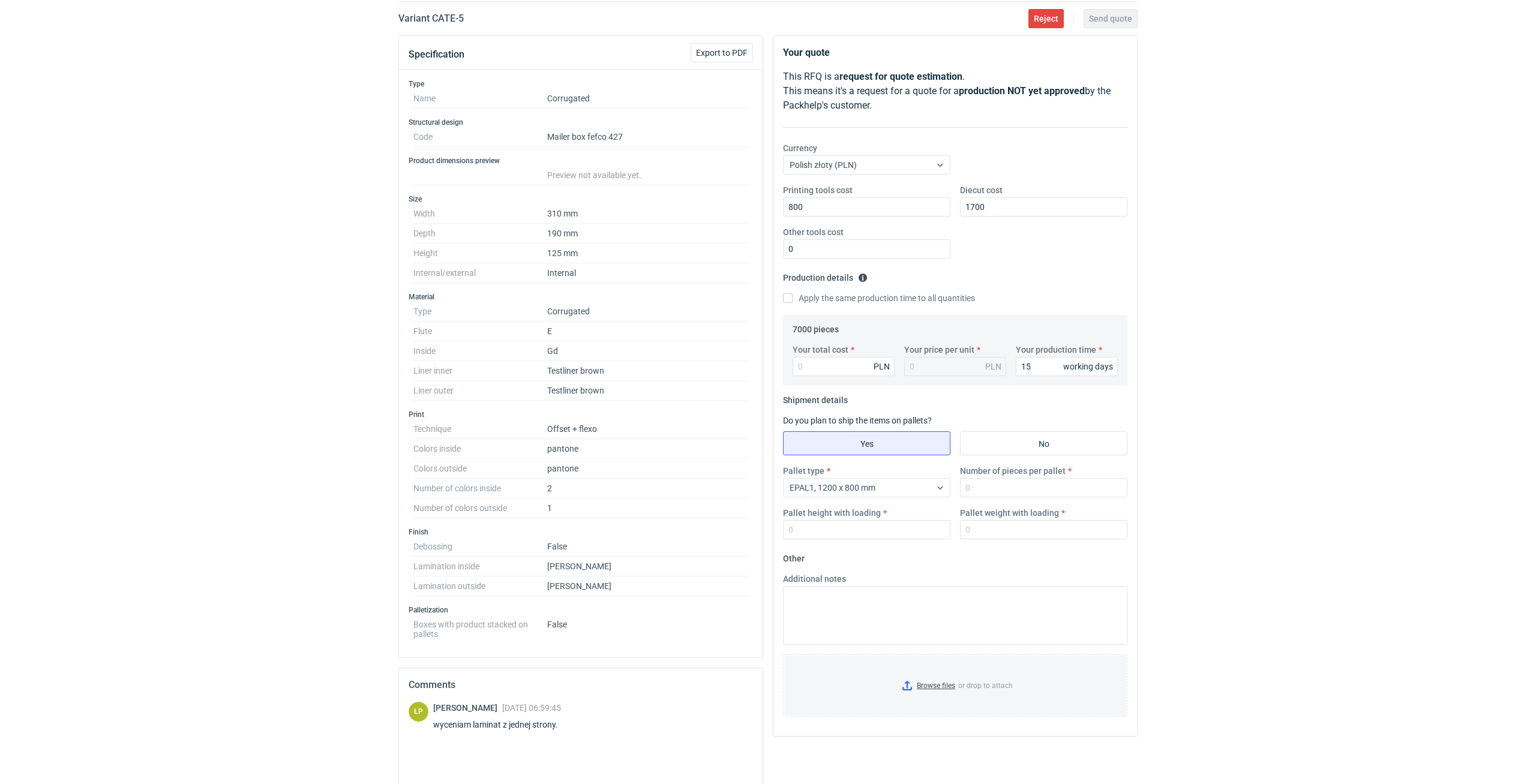
click at [841, 378] on div "Your total cost PLN Your price per unit PLN Your production time 15 working days" at bounding box center [955, 364] width 335 height 42
click at [841, 372] on input "Your total cost" at bounding box center [843, 366] width 102 height 19
type input "29330"
type input "4.19"
type input "29330"
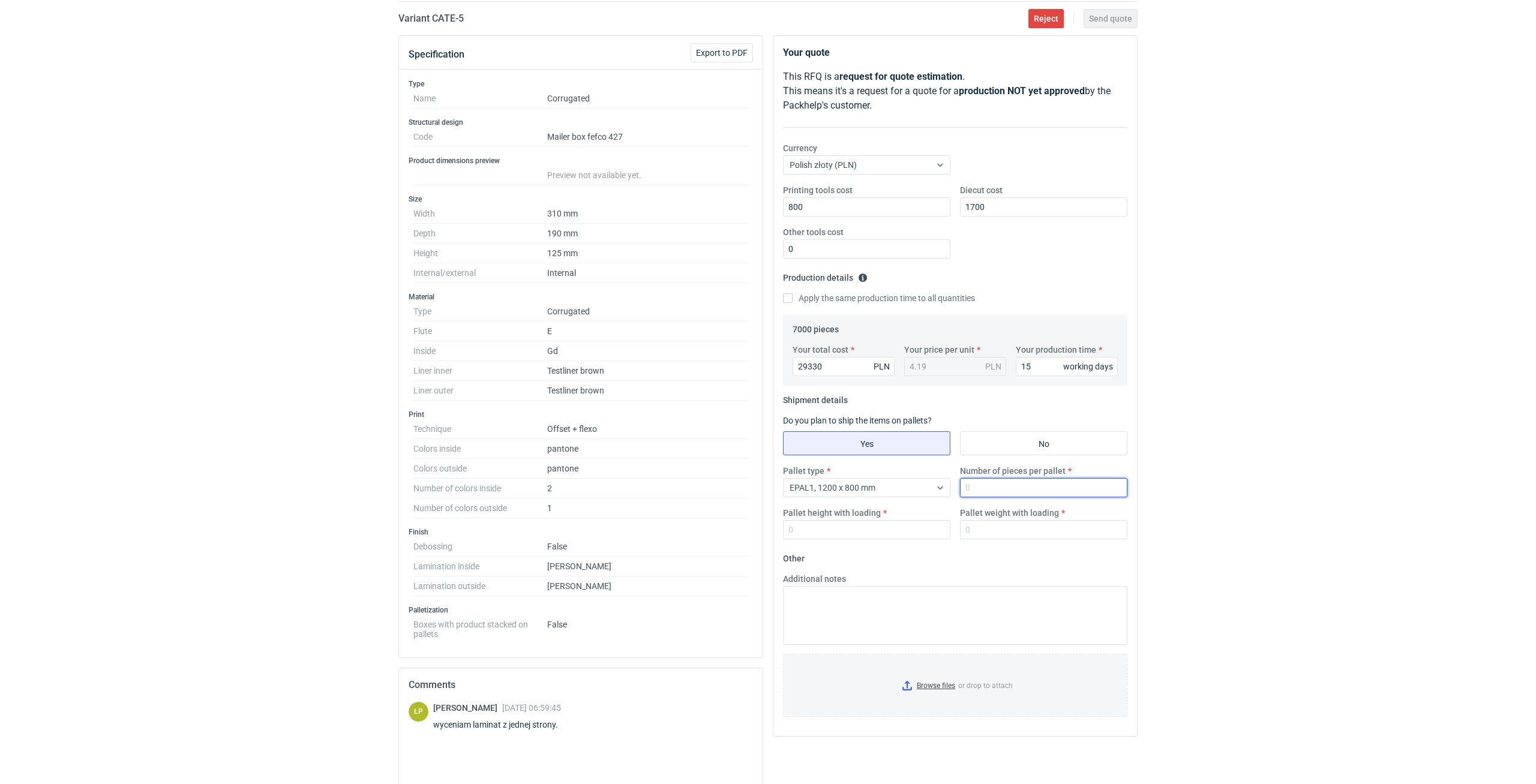
drag, startPoint x: 965, startPoint y: 485, endPoint x: 971, endPoint y: 498, distance: 14.3
click at [966, 485] on input "Number of pieces per pallet" at bounding box center [1044, 488] width 167 height 19
type input "800"
click at [911, 536] on input "Pallet height with loading" at bounding box center [867, 530] width 167 height 19
type input "1800"
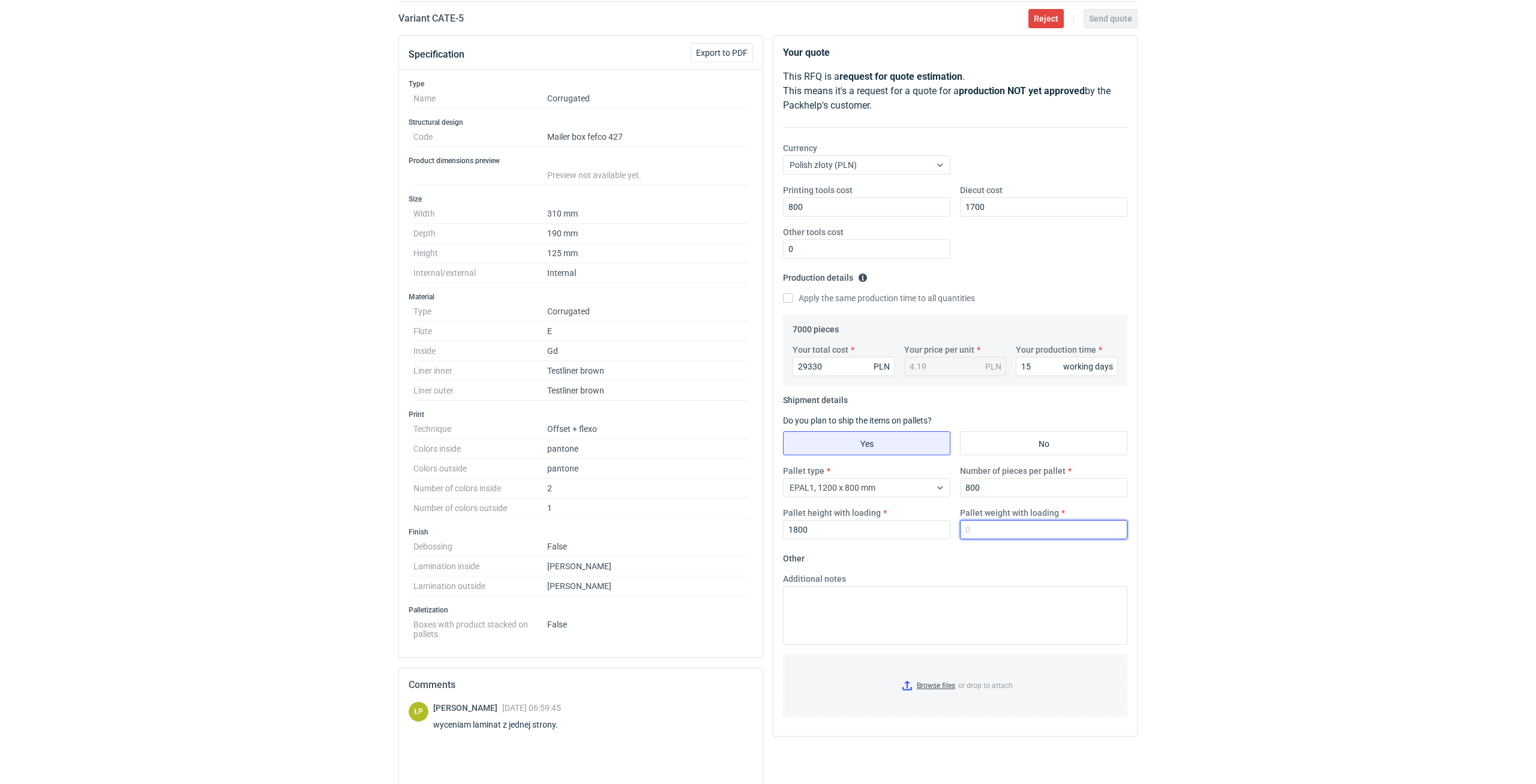
click at [1000, 535] on input "Pallet weight with loading" at bounding box center [1044, 530] width 167 height 19
click at [906, 688] on input "Browse files or drop to attach" at bounding box center [955, 686] width 342 height 60
click at [1074, 533] on input "Pallet weight with loading" at bounding box center [1044, 530] width 167 height 19
type input "335"
click at [1234, 582] on div "RFQs Specs Designs Items Orders Customers Tools Analytics 11 34 99+ ŁP Łukasz P…" at bounding box center [768, 290] width 1536 height 784
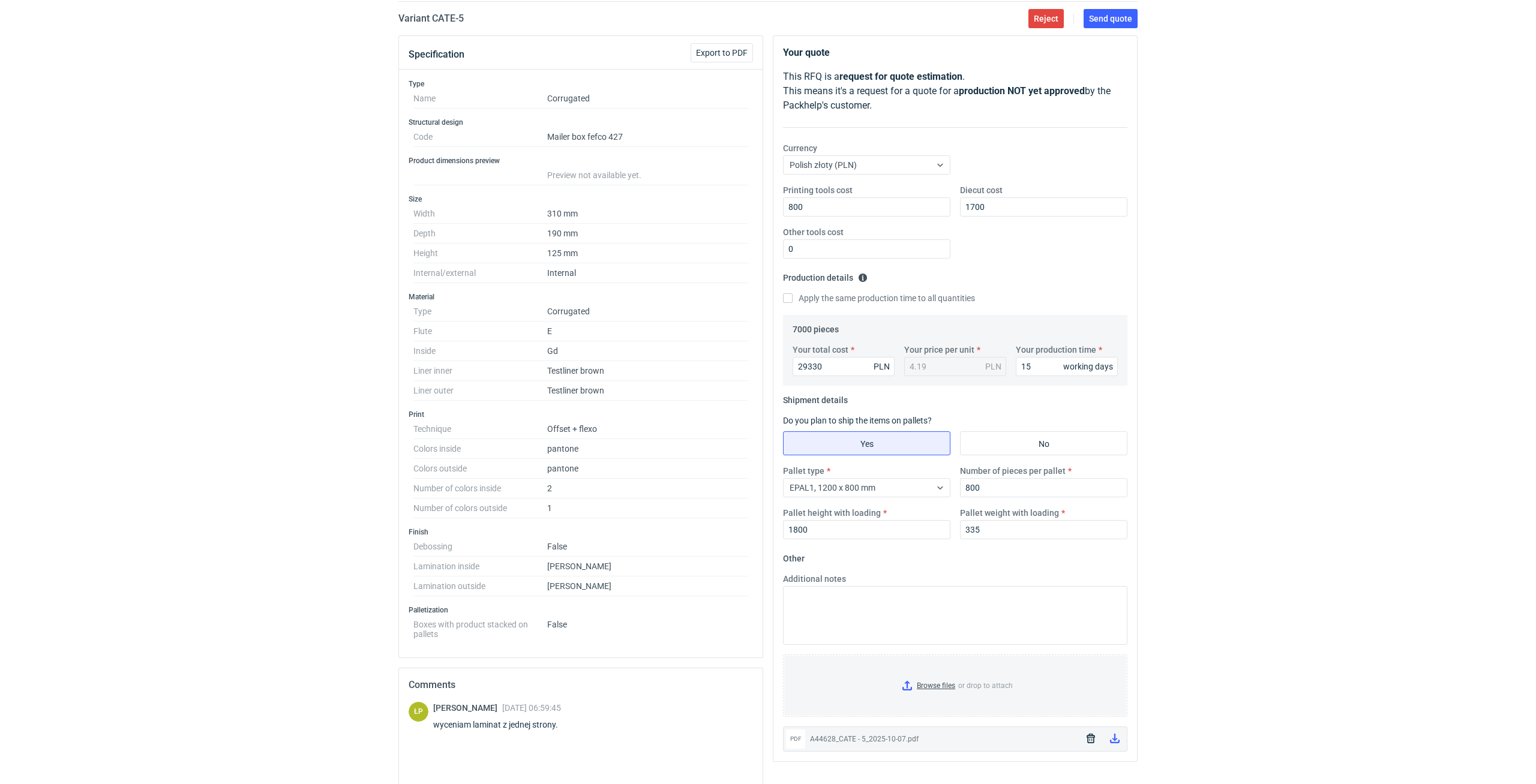
scroll to position [0, 0]
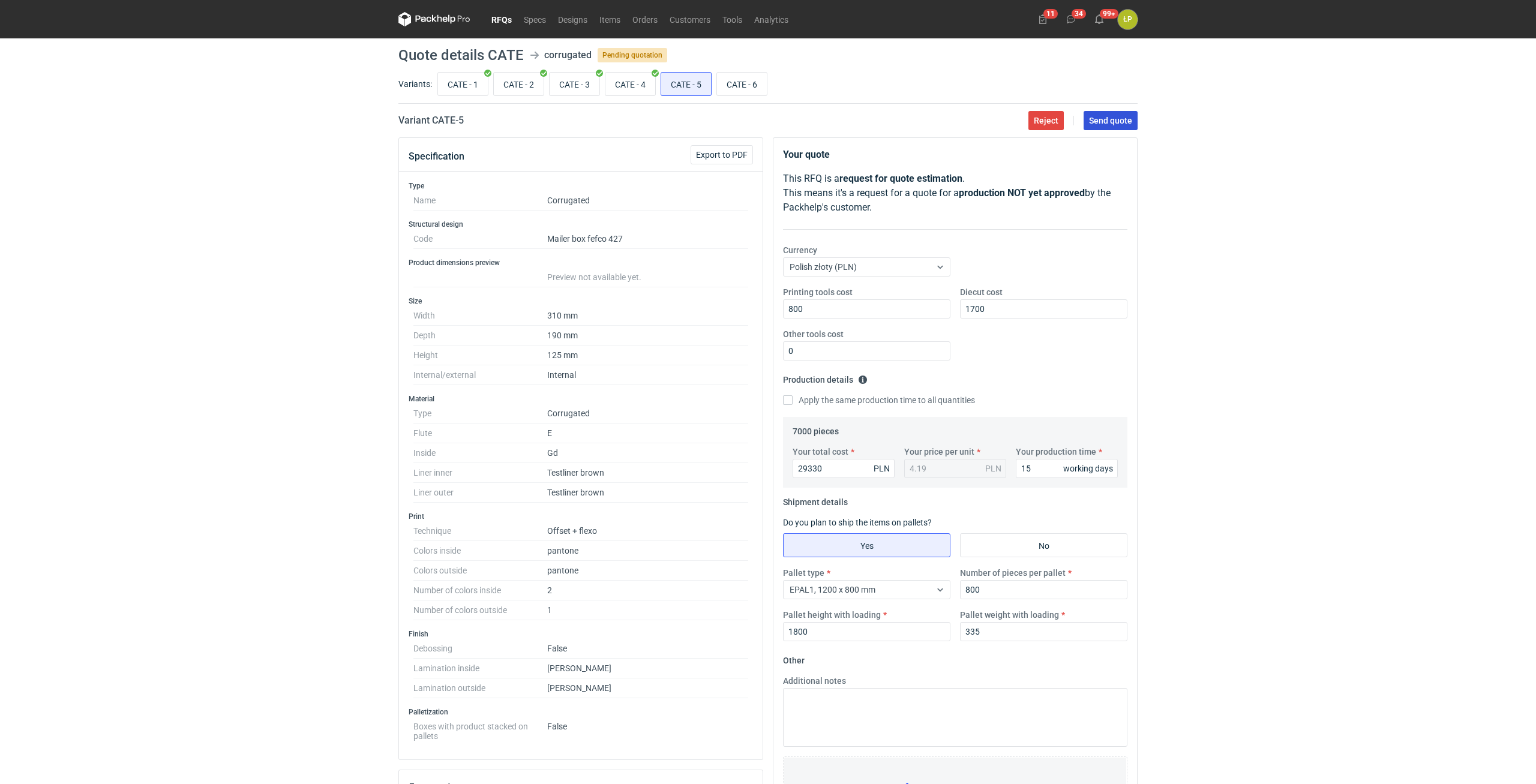
click at [1116, 127] on button "Send quote" at bounding box center [1110, 120] width 54 height 19
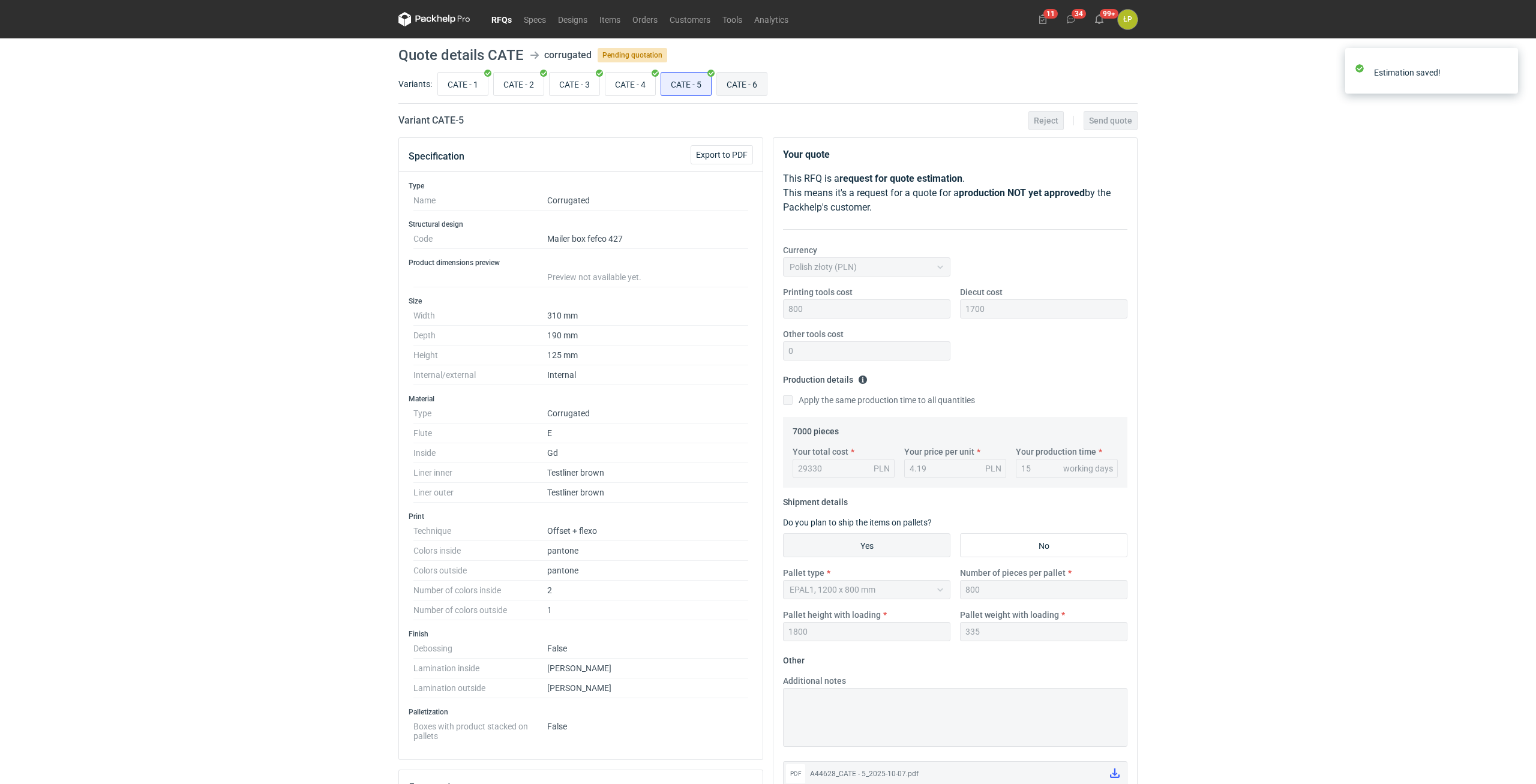
click at [743, 88] on input "CATE - 6" at bounding box center [742, 84] width 50 height 23
radio input "true"
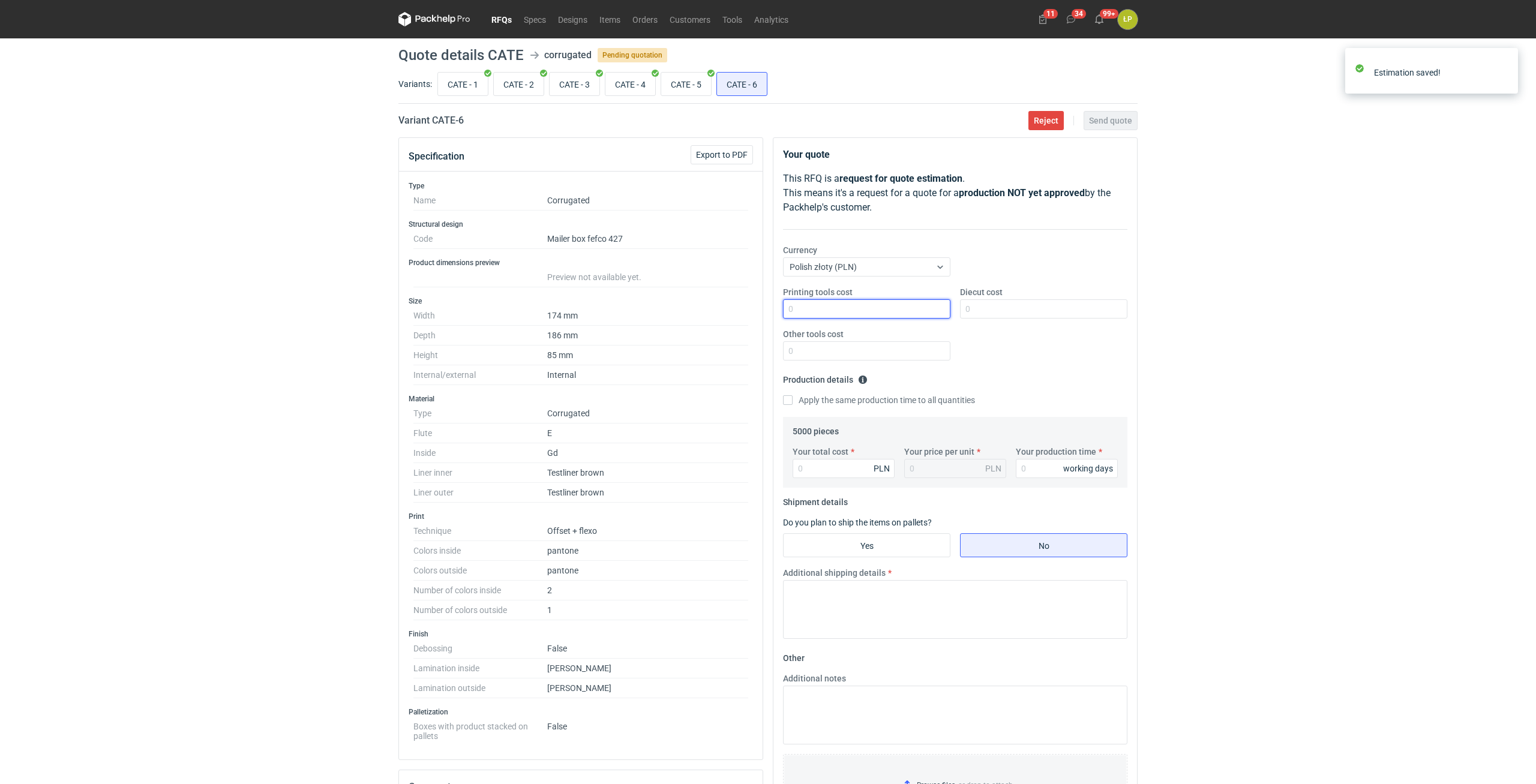
click at [899, 314] on input "Printing tools cost" at bounding box center [867, 309] width 167 height 19
type input "600"
click at [1013, 309] on input "Diecut cost" at bounding box center [1044, 309] width 167 height 19
type input "1600"
click at [924, 345] on input "Other tools cost" at bounding box center [867, 351] width 167 height 19
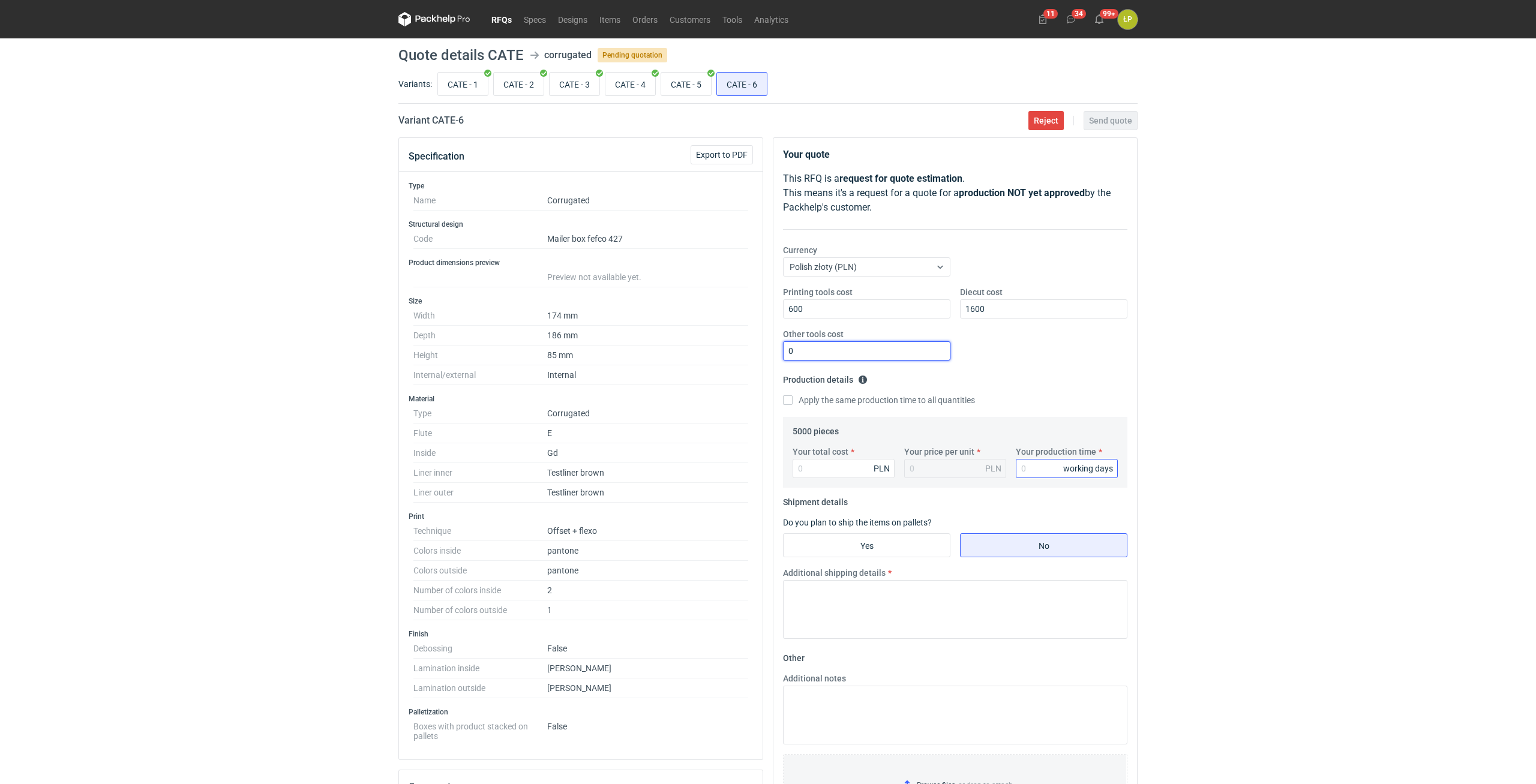
type input "0"
click at [1031, 470] on input "Your production time" at bounding box center [1067, 469] width 102 height 19
type input "15"
click at [851, 474] on input "Your total cost" at bounding box center [843, 469] width 102 height 19
type input "14350"
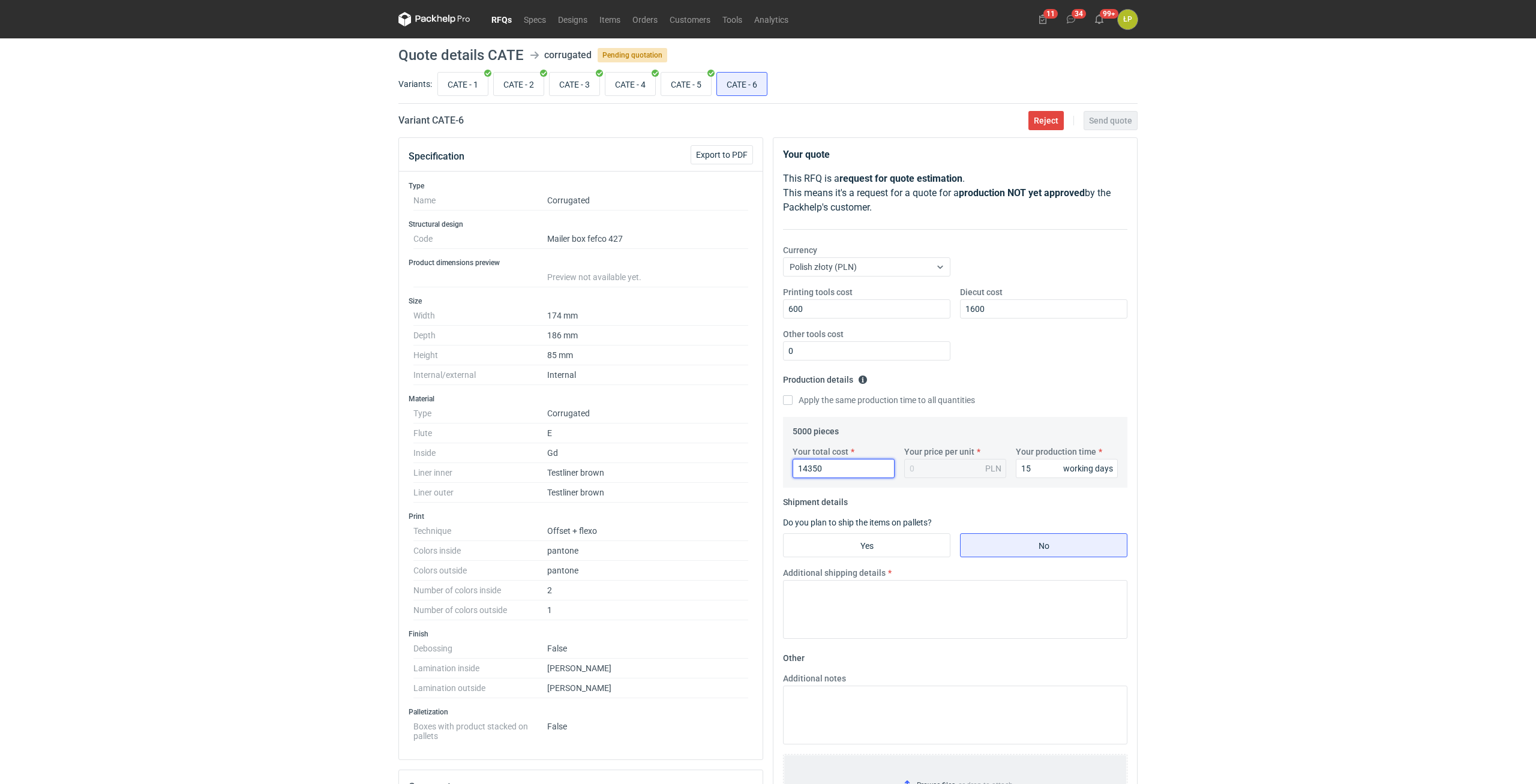
type input "2.87"
type input "14350"
click at [891, 543] on input "Yes" at bounding box center [867, 545] width 166 height 23
radio input "true"
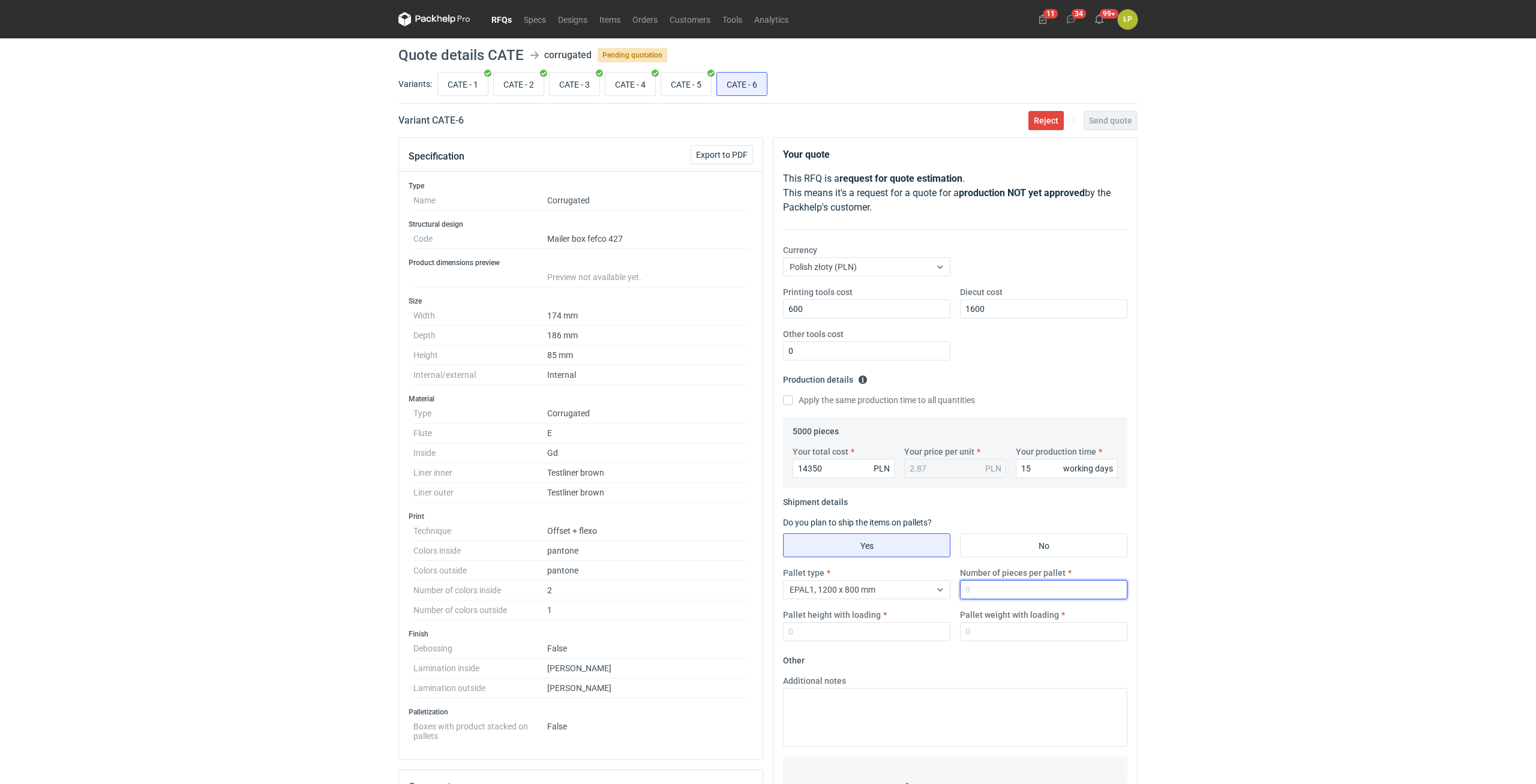
click at [993, 586] on input "Number of pieces per pallet" at bounding box center [1044, 590] width 167 height 19
type input "1600"
click at [867, 655] on form "Other Additional notes Browse files or drop to attach" at bounding box center [955, 740] width 344 height 178
click at [870, 638] on input "Pallet height with loading" at bounding box center [867, 632] width 167 height 19
type input "1800"
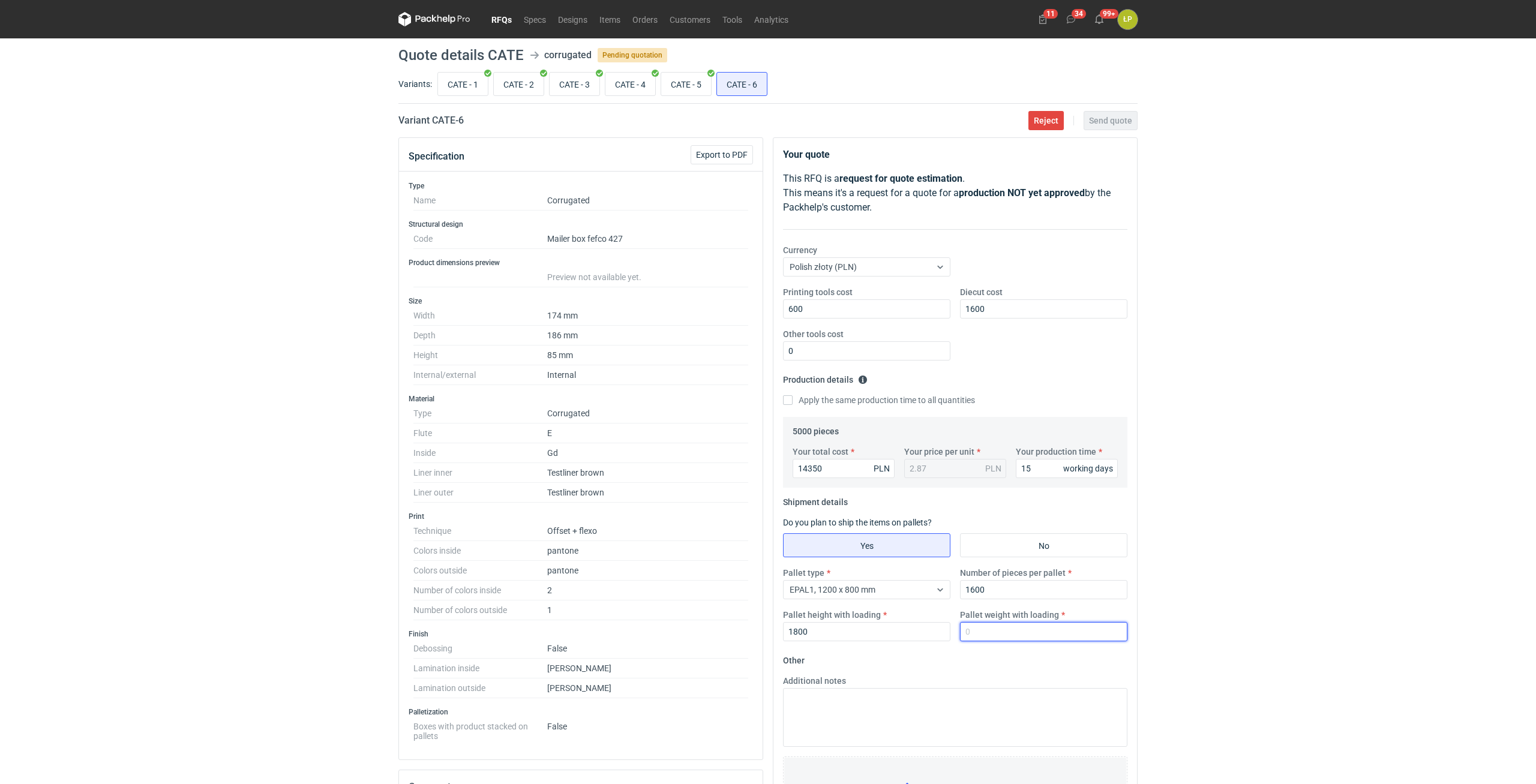
click at [1115, 631] on input "Pallet weight with loading" at bounding box center [1044, 632] width 167 height 19
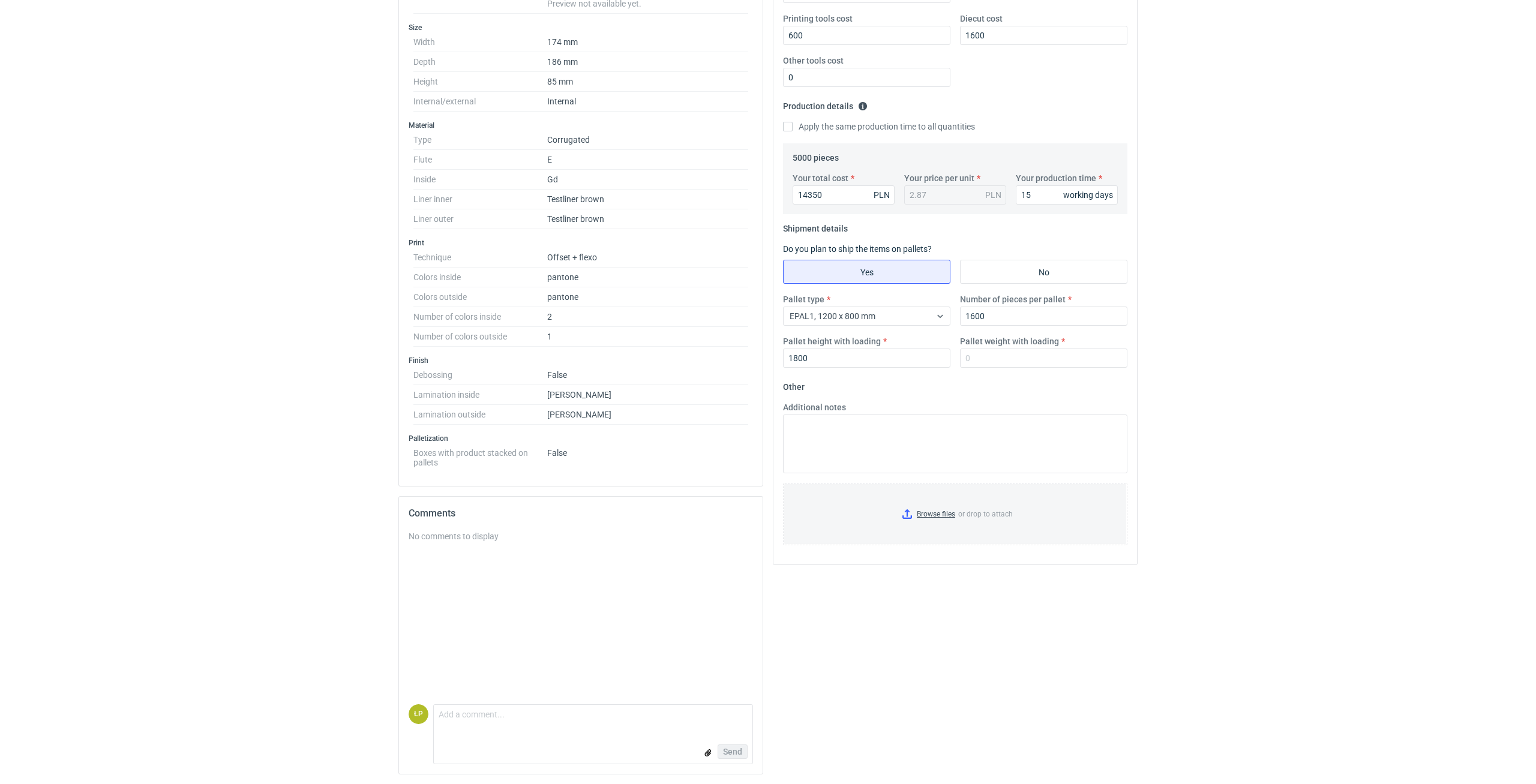
click at [478, 685] on div "No comments to display" at bounding box center [581, 617] width 344 height 174
click at [482, 716] on textarea "Comment message" at bounding box center [593, 718] width 319 height 25
type textarea "wycena 1 x laminat."
click at [729, 749] on span "Send" at bounding box center [733, 751] width 19 height 8
click at [939, 510] on input "Browse files or drop to attach" at bounding box center [955, 514] width 342 height 60
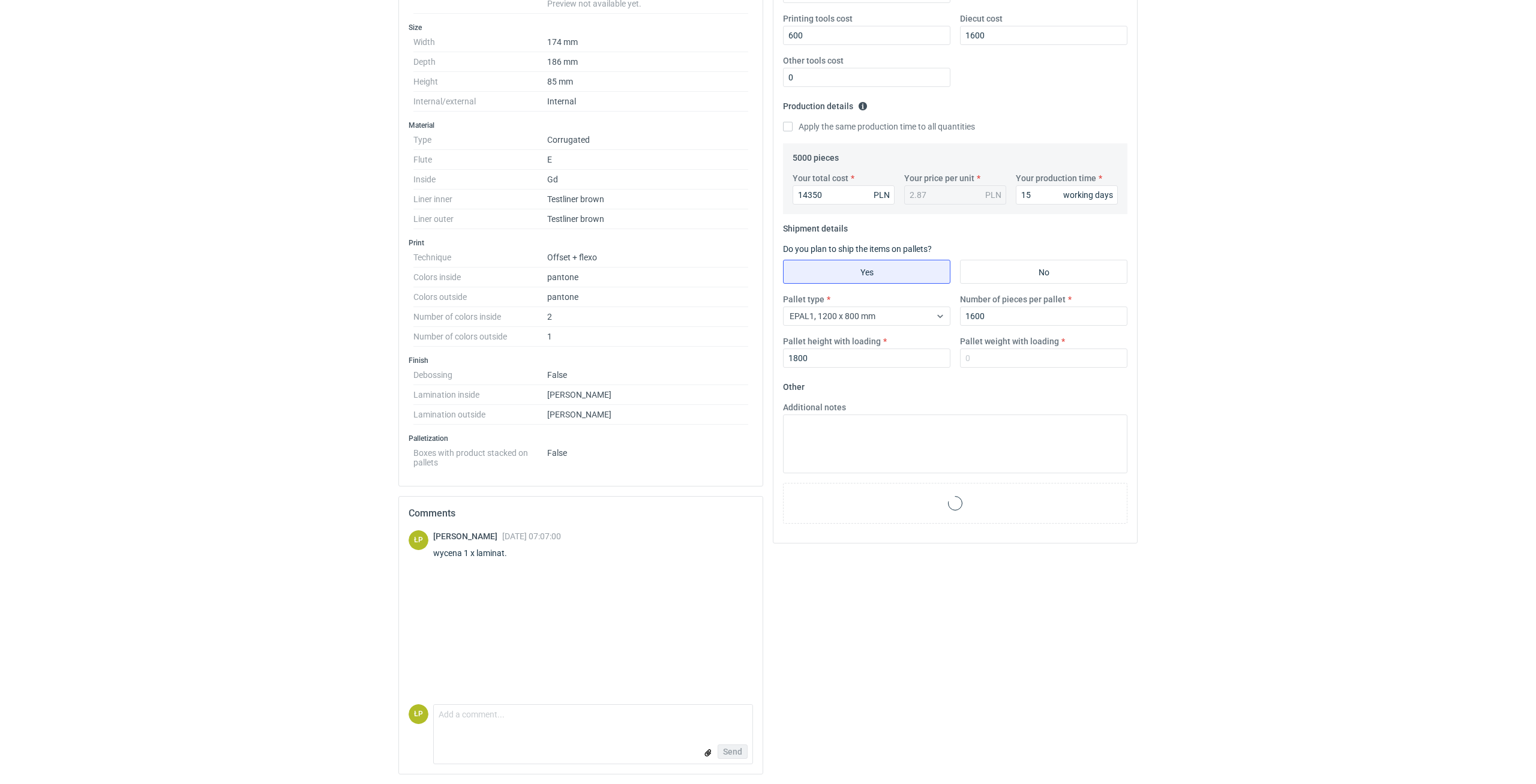
click at [1271, 411] on div "RFQs Specs Designs Items Orders Customers Tools Analytics 11 34 99+ ŁP Łukasz P…" at bounding box center [768, 119] width 1536 height 784
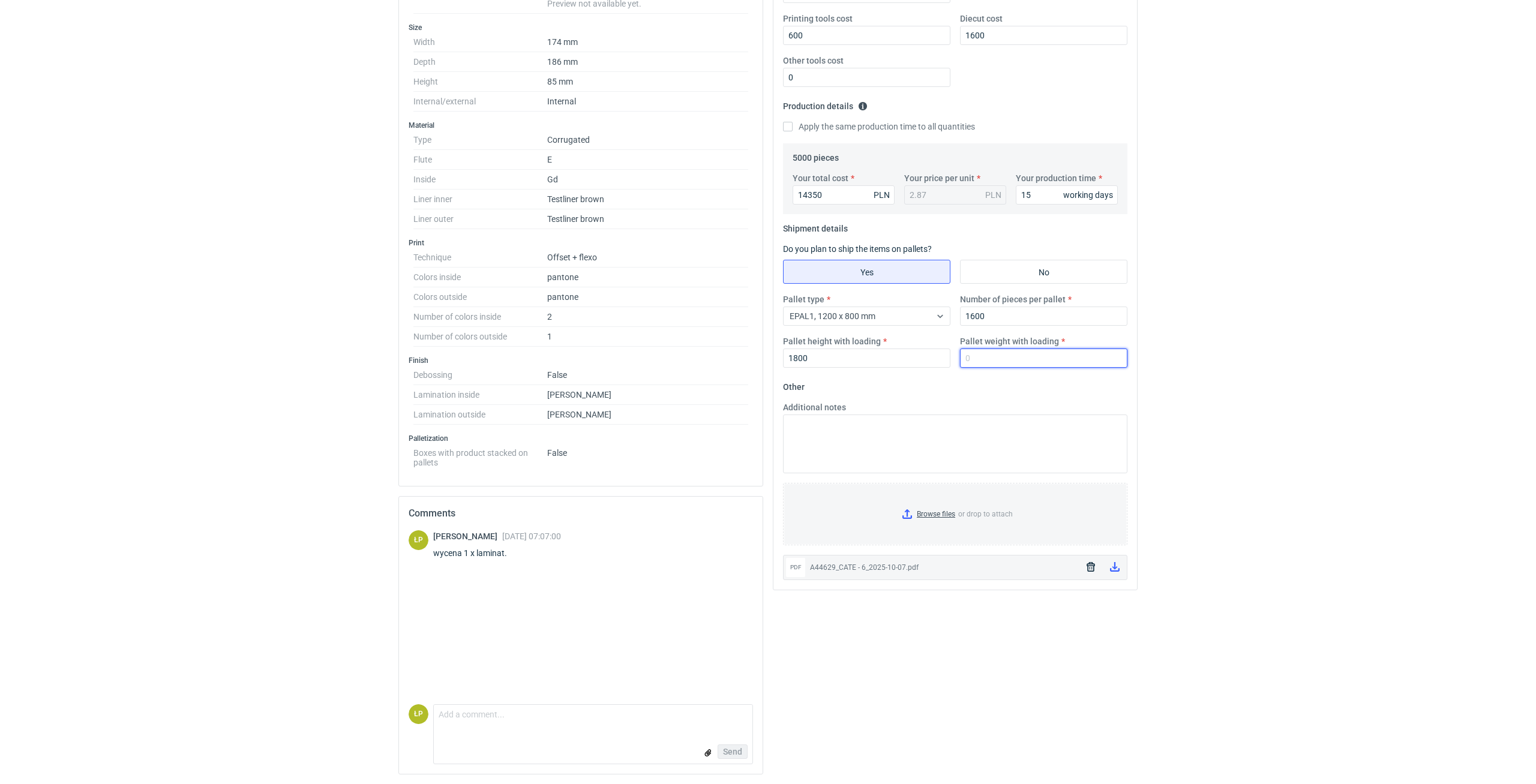
click at [1053, 364] on input "Pallet weight with loading" at bounding box center [1044, 358] width 167 height 19
type input "365"
click at [1277, 374] on div "RFQs Specs Designs Items Orders Customers Tools Analytics 11 34 99+ ŁP Łukasz P…" at bounding box center [768, 119] width 1536 height 784
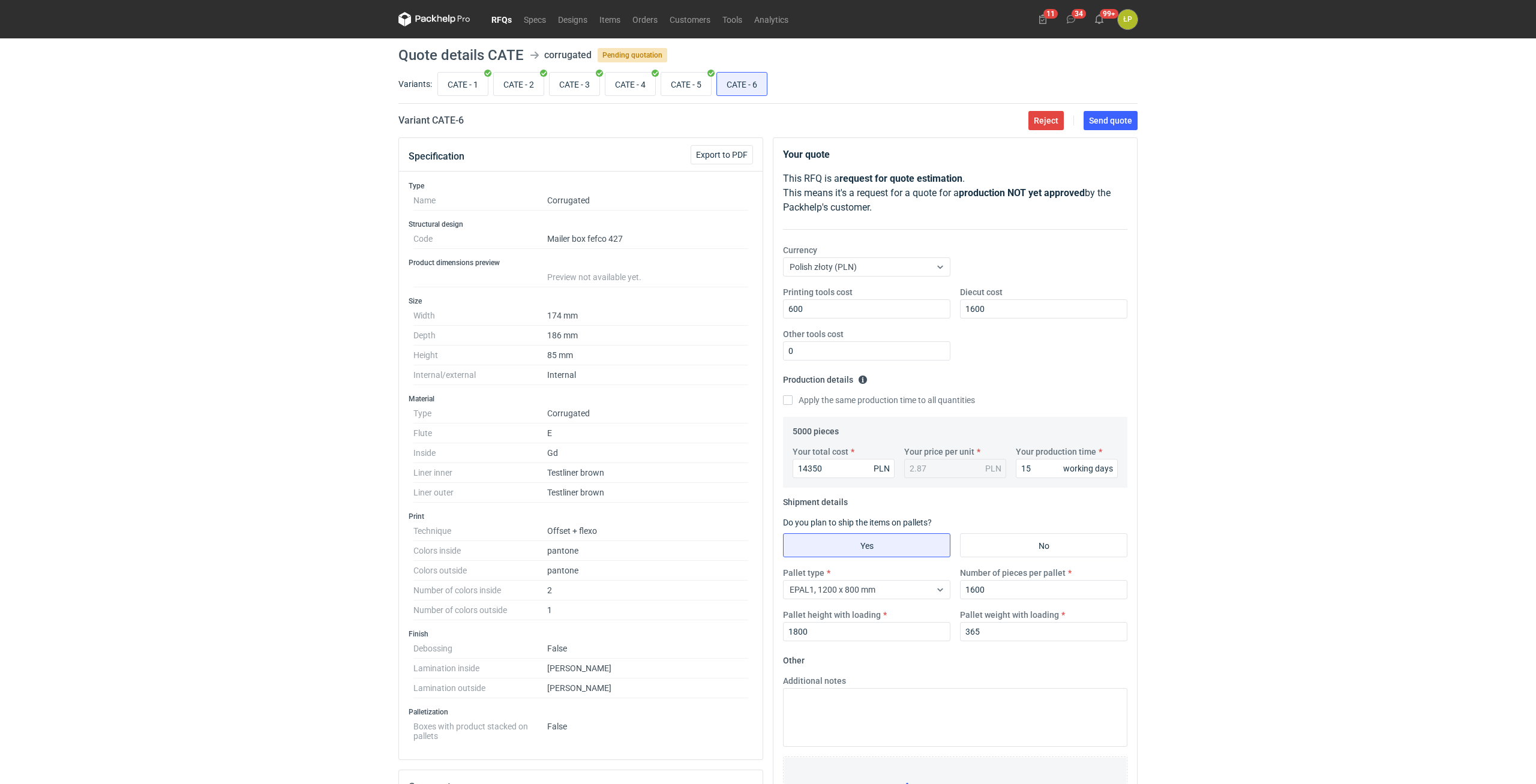
click at [1085, 111] on div "Reject Send quote" at bounding box center [1080, 120] width 114 height 19
click at [1090, 116] on button "Send quote" at bounding box center [1110, 120] width 54 height 19
